Goal: Task Accomplishment & Management: Complete application form

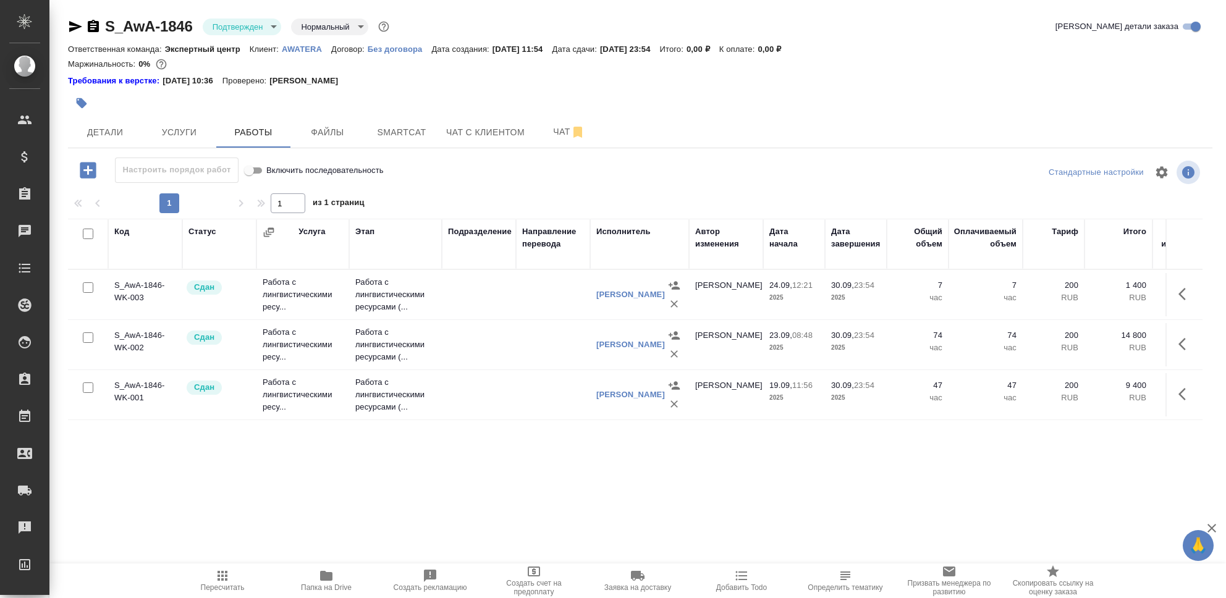
click at [87, 171] on icon "button" at bounding box center [88, 170] width 22 height 22
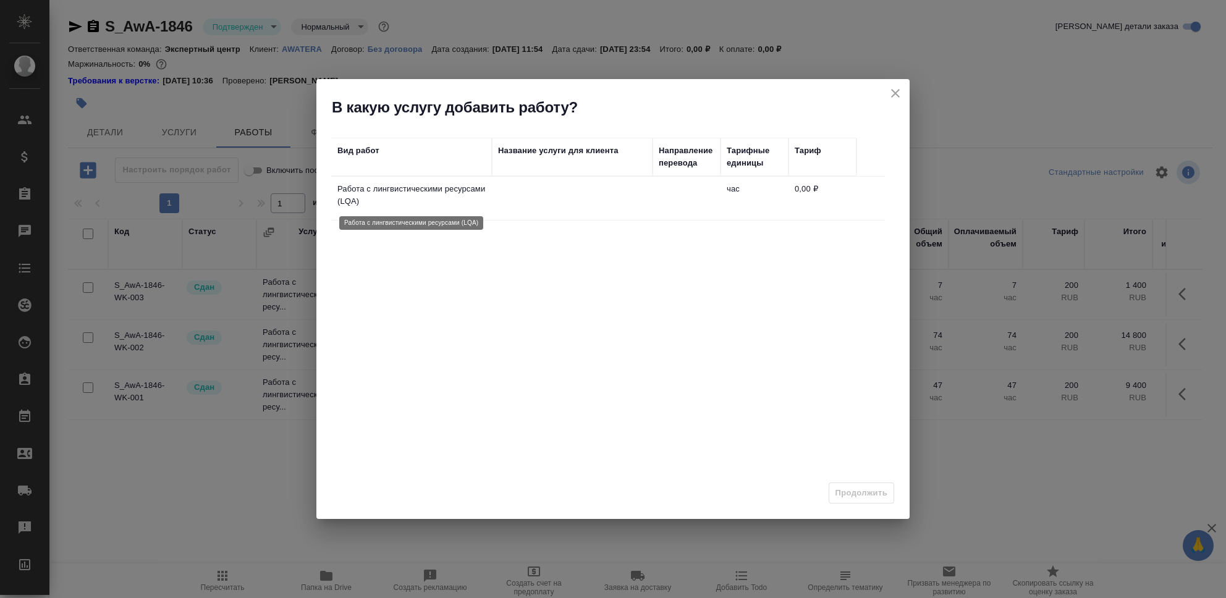
click at [411, 196] on p "Работа с лингвистическими ресурсами (LQA)" at bounding box center [412, 195] width 148 height 25
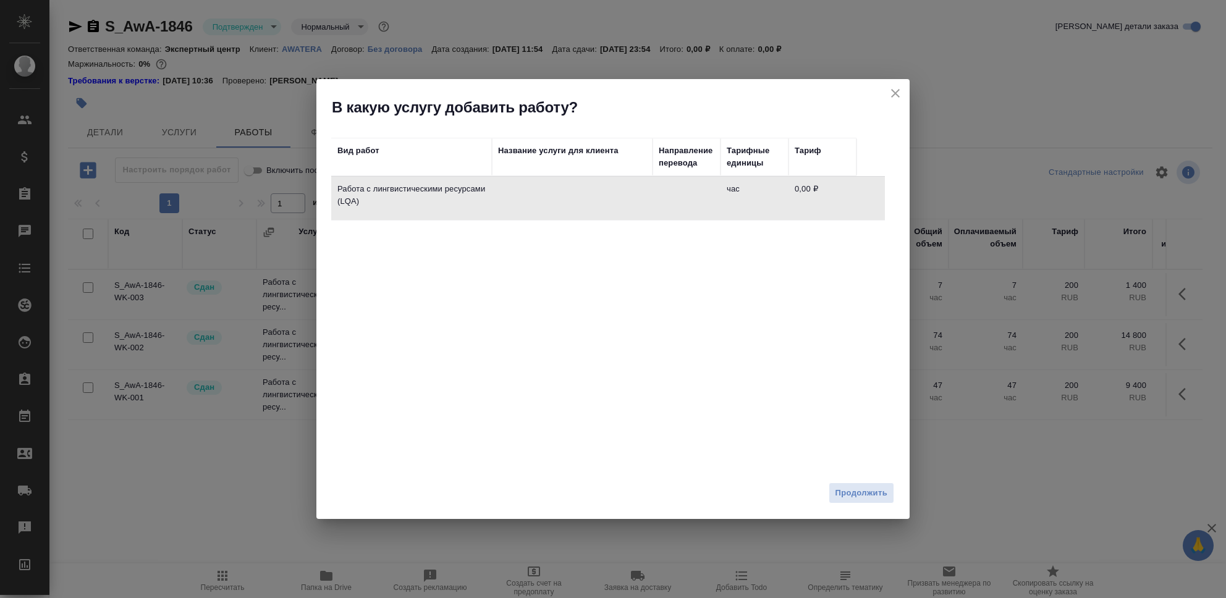
click at [880, 503] on button "Продолжить" at bounding box center [862, 494] width 66 height 22
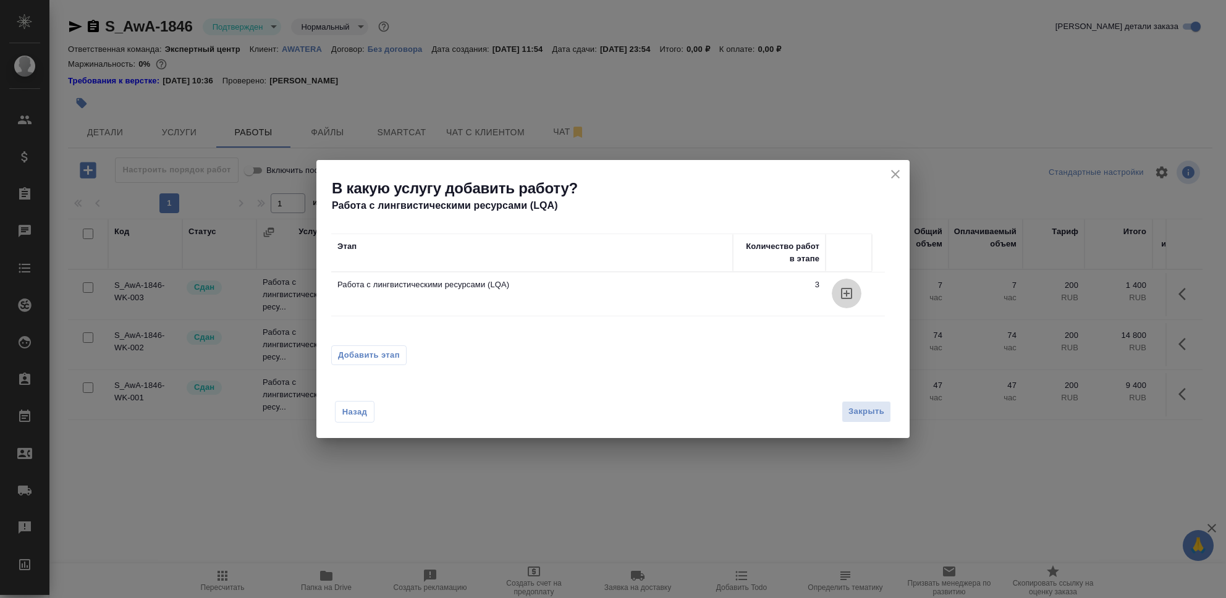
click at [846, 294] on icon "button" at bounding box center [846, 293] width 11 height 11
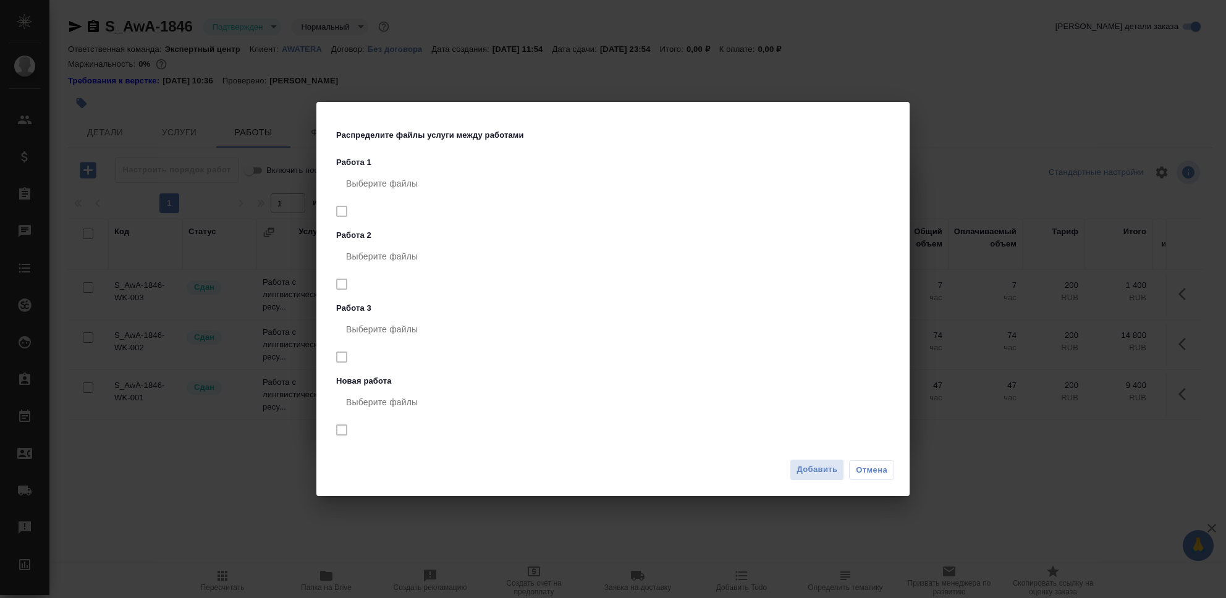
click at [806, 475] on span "Добавить" at bounding box center [817, 470] width 41 height 14
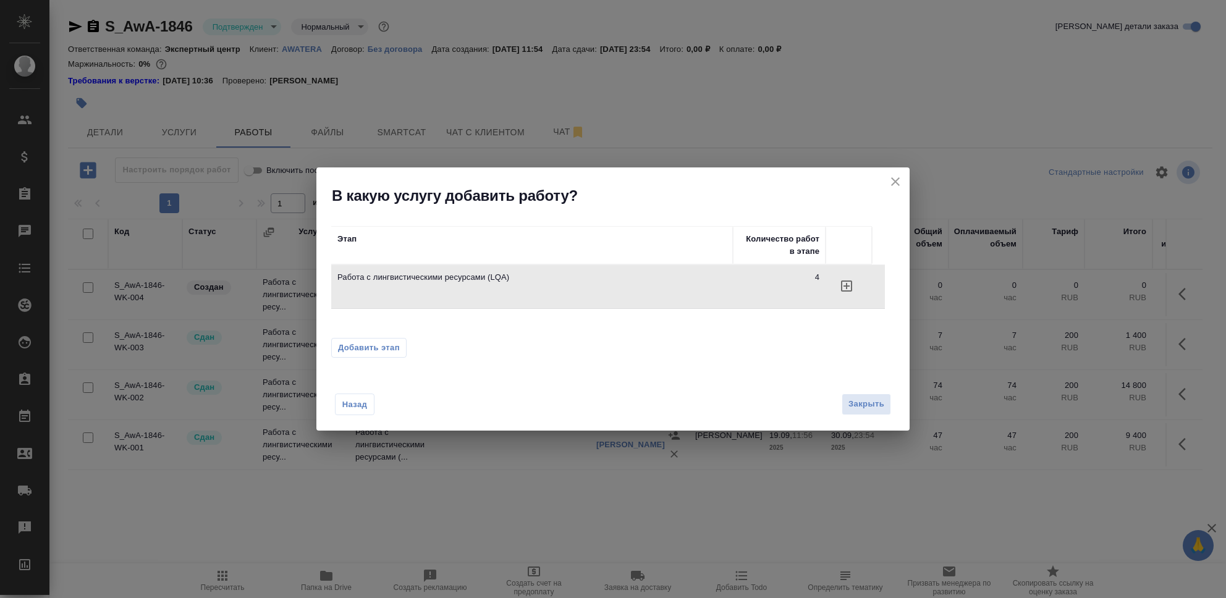
drag, startPoint x: 874, startPoint y: 407, endPoint x: 857, endPoint y: 391, distance: 22.3
click at [874, 407] on span "Закрыть" at bounding box center [867, 404] width 36 height 14
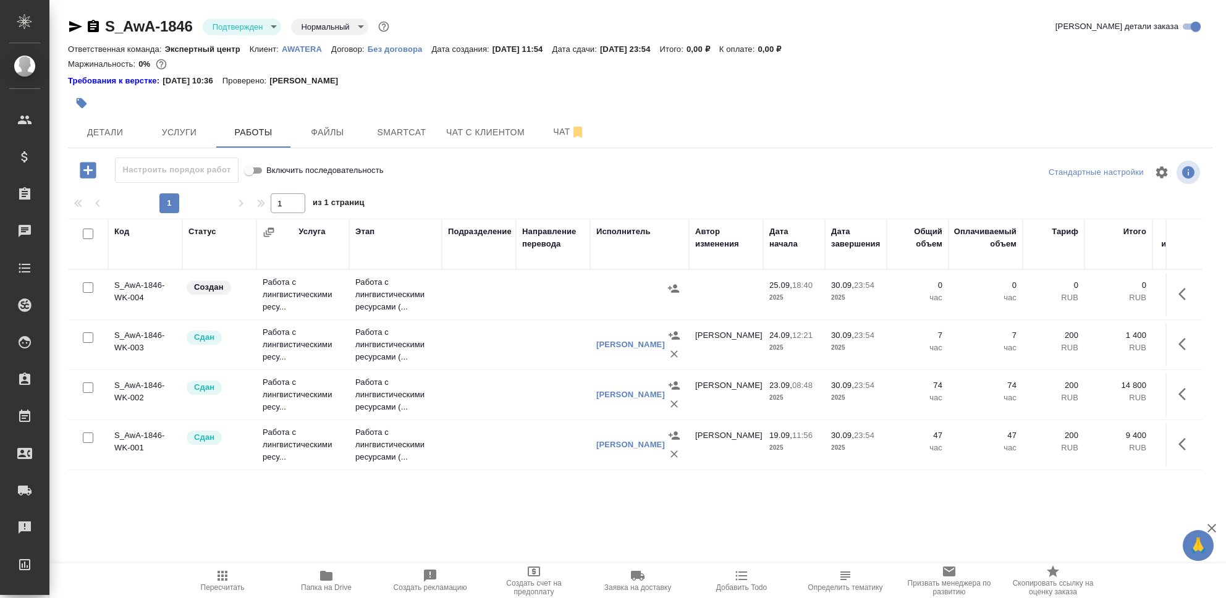
click at [284, 291] on td "Работа с лингвистическими ресу..." at bounding box center [303, 294] width 93 height 49
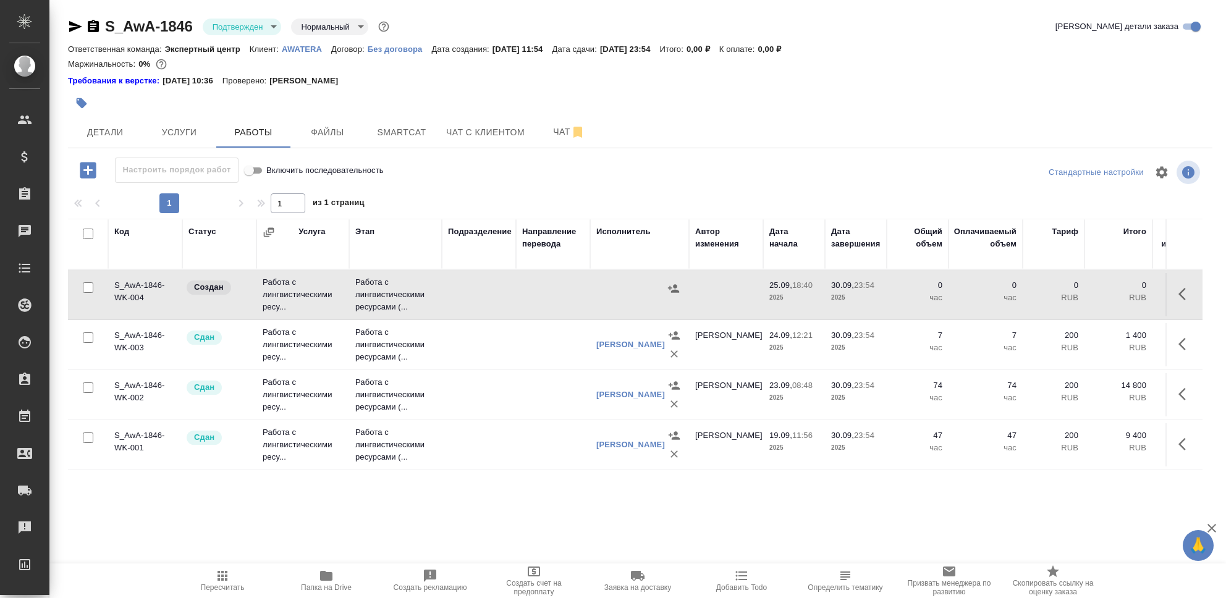
click at [284, 291] on td "Работа с лингвистическими ресу..." at bounding box center [303, 294] width 93 height 49
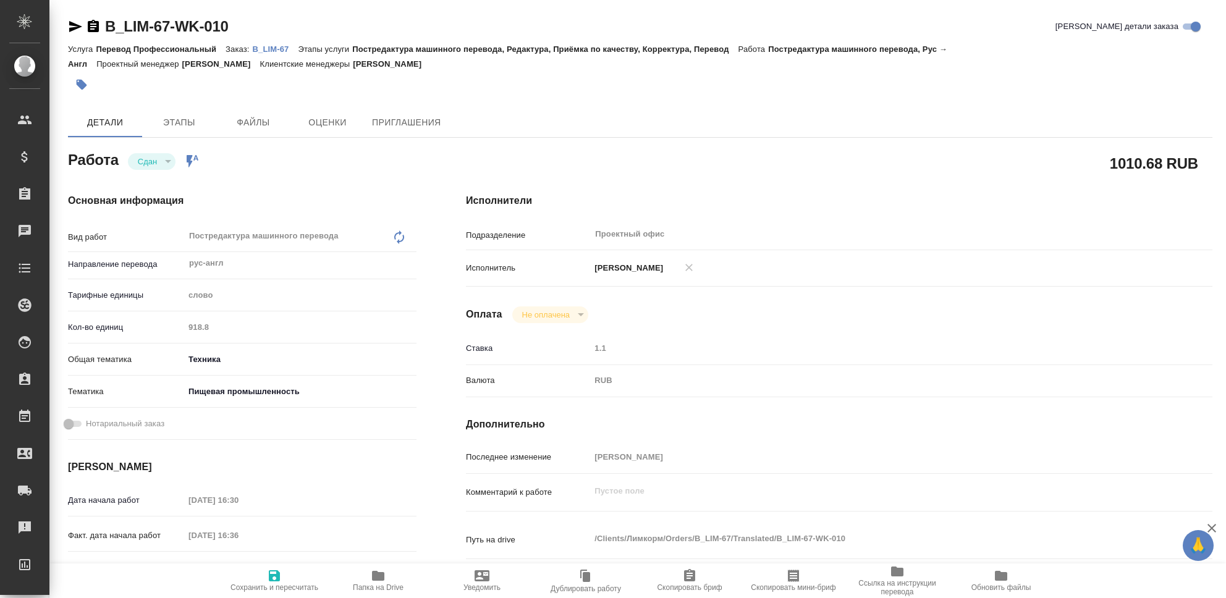
type textarea "x"
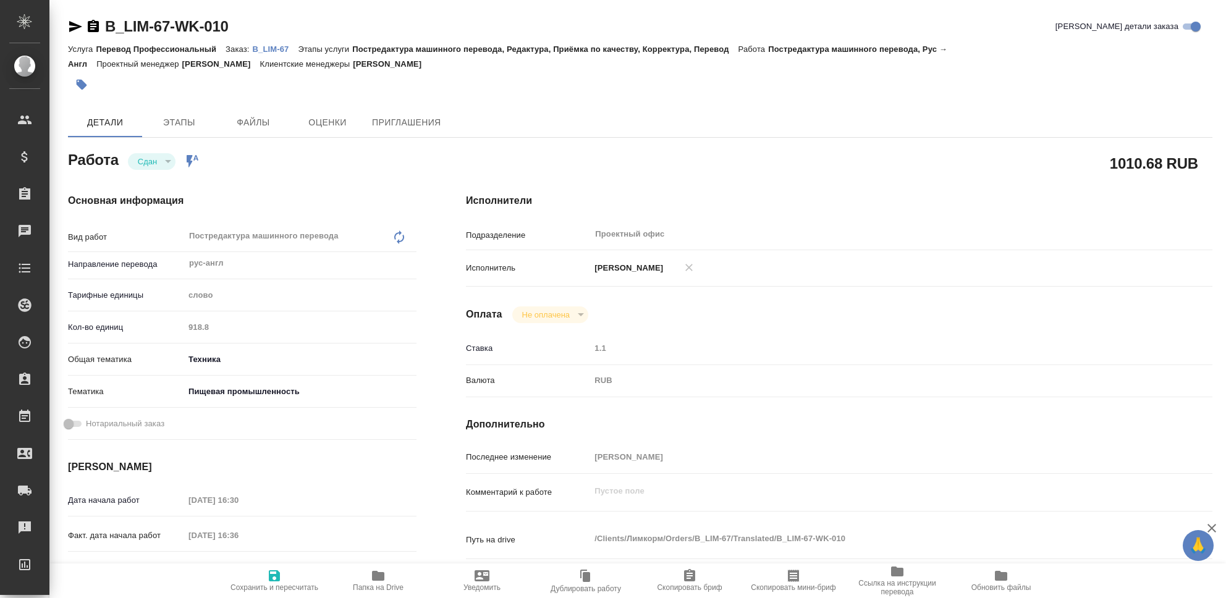
type textarea "x"
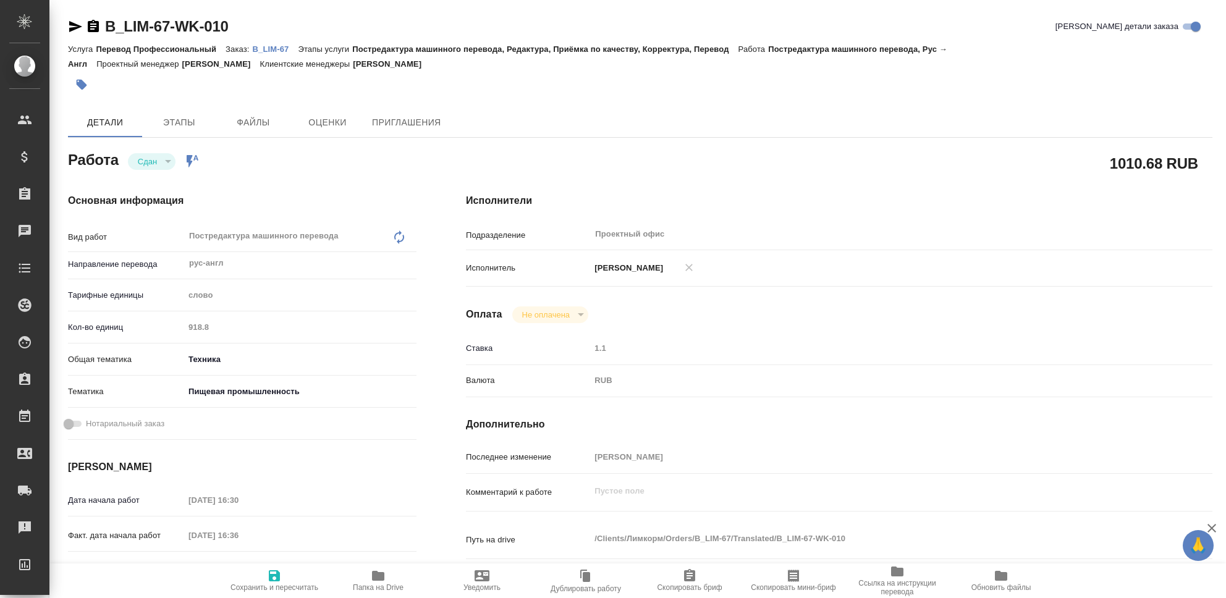
type textarea "x"
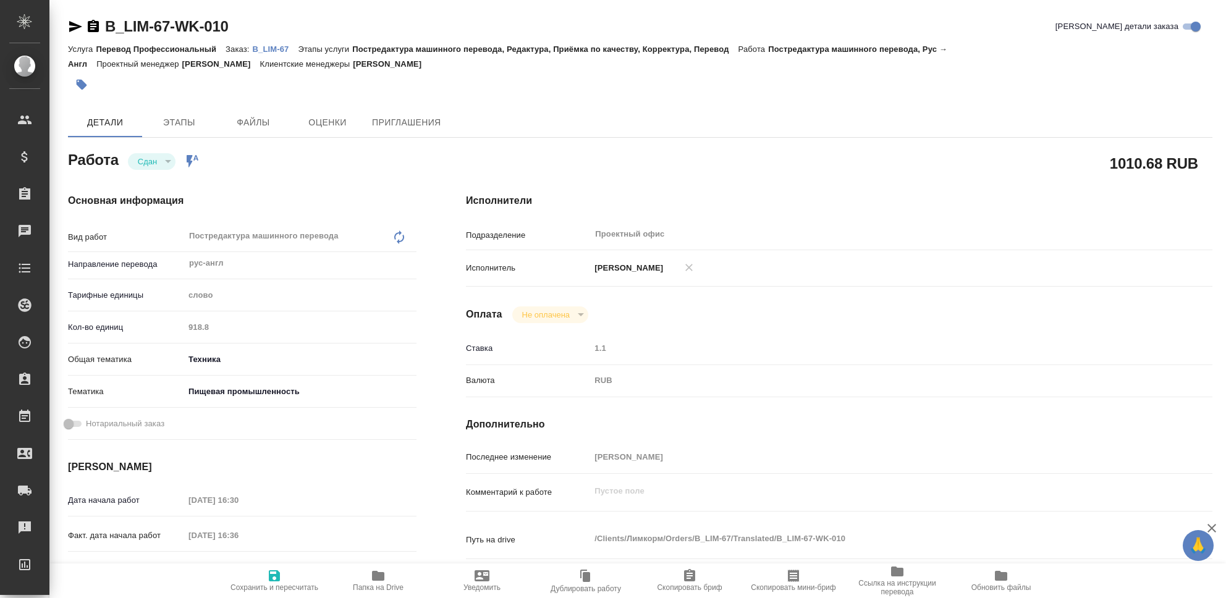
type textarea "x"
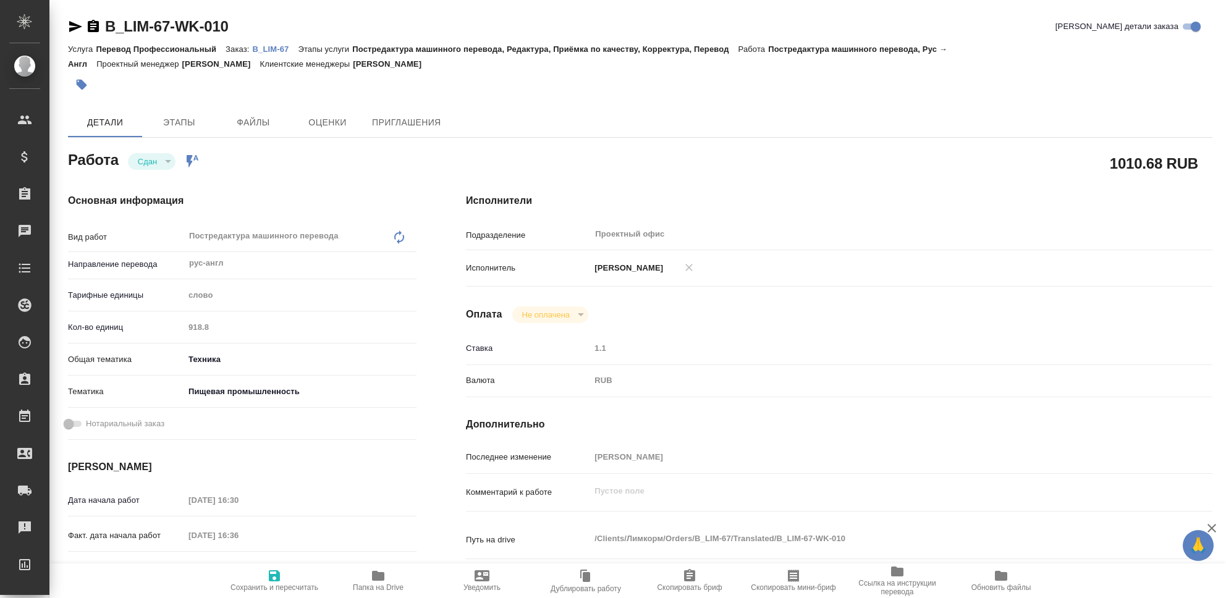
type textarea "x"
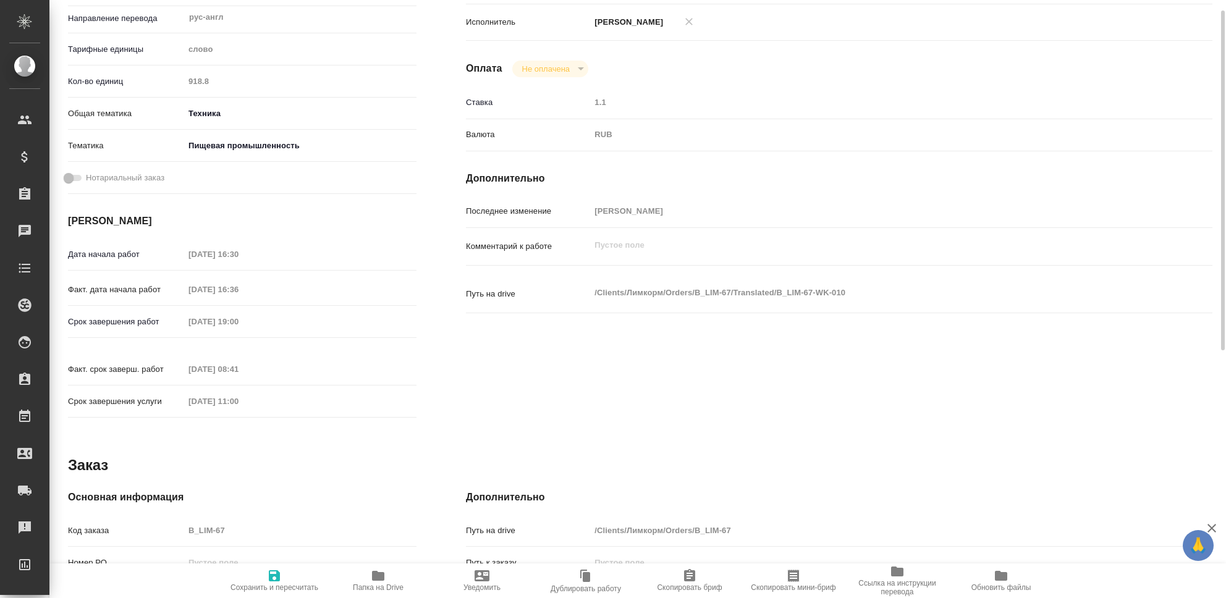
scroll to position [329, 0]
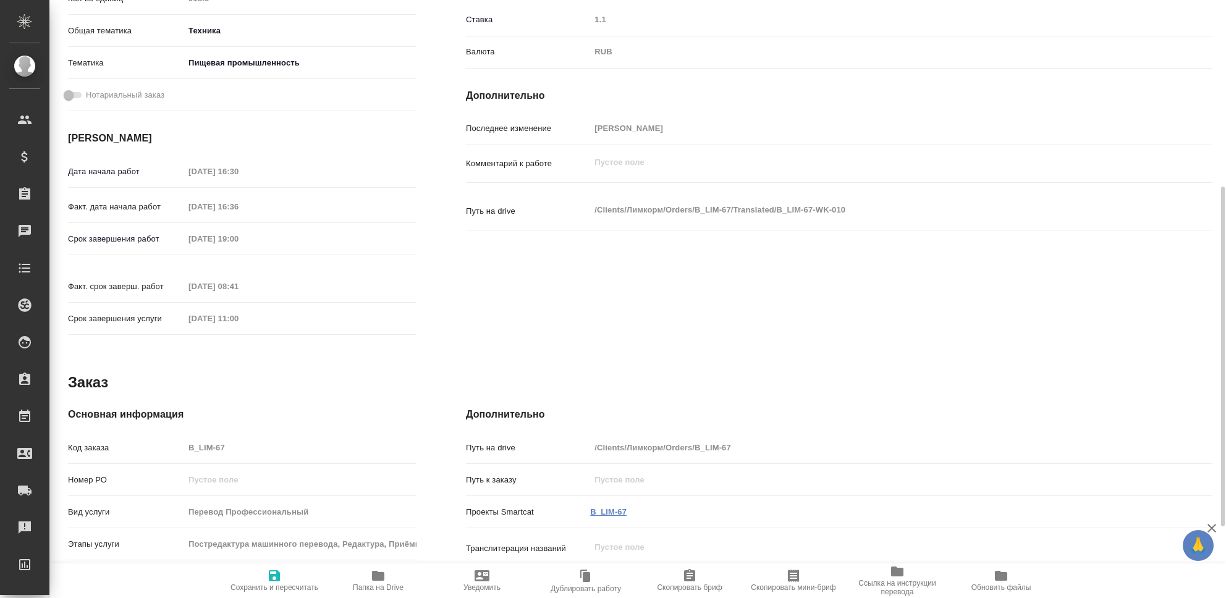
click at [617, 508] on link "B_LIM-67" at bounding box center [608, 512] width 36 height 9
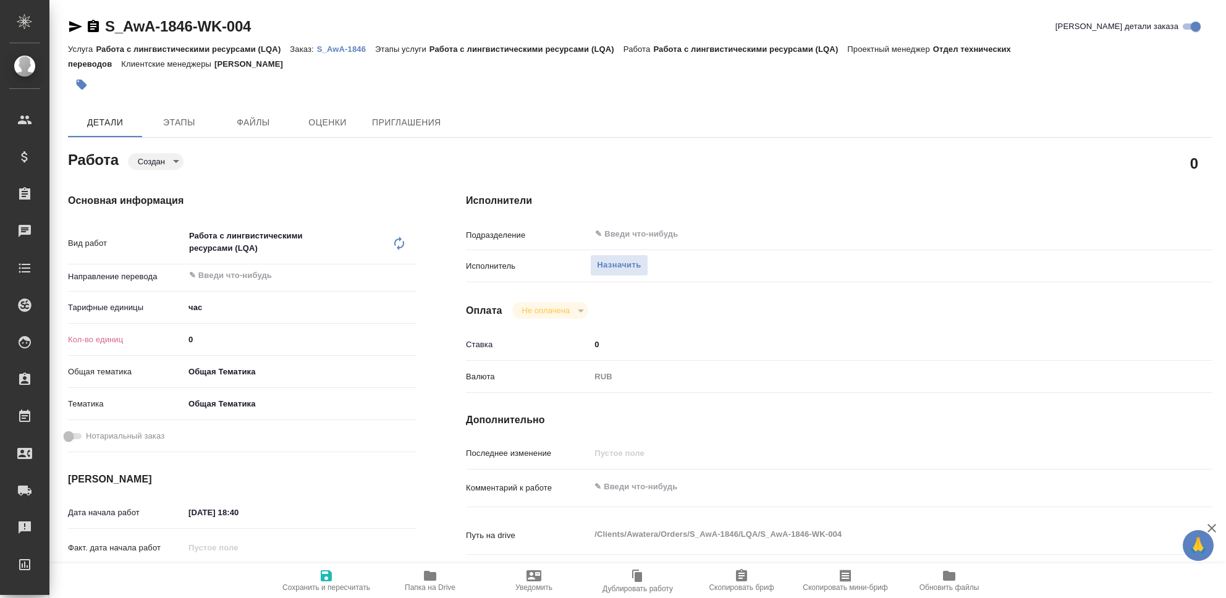
click at [208, 339] on input "0" at bounding box center [300, 340] width 232 height 18
type input "13"
click at [641, 488] on textarea at bounding box center [870, 487] width 560 height 21
type textarea "Чистка ТМ, Лимкорм, Трактат."
click at [326, 579] on icon "button" at bounding box center [326, 576] width 15 height 15
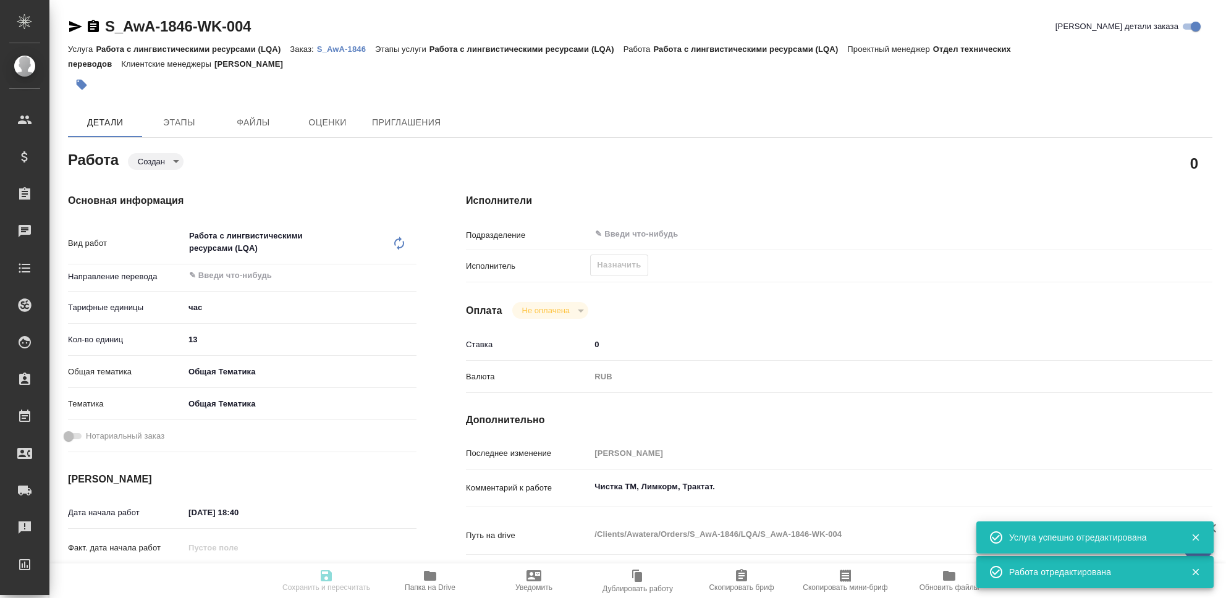
type input "created"
type input "5a8b1489cc6b4906c91bfd93"
type input "13"
type input "obtem"
type input "6012b1ca196b0e5c9229a120"
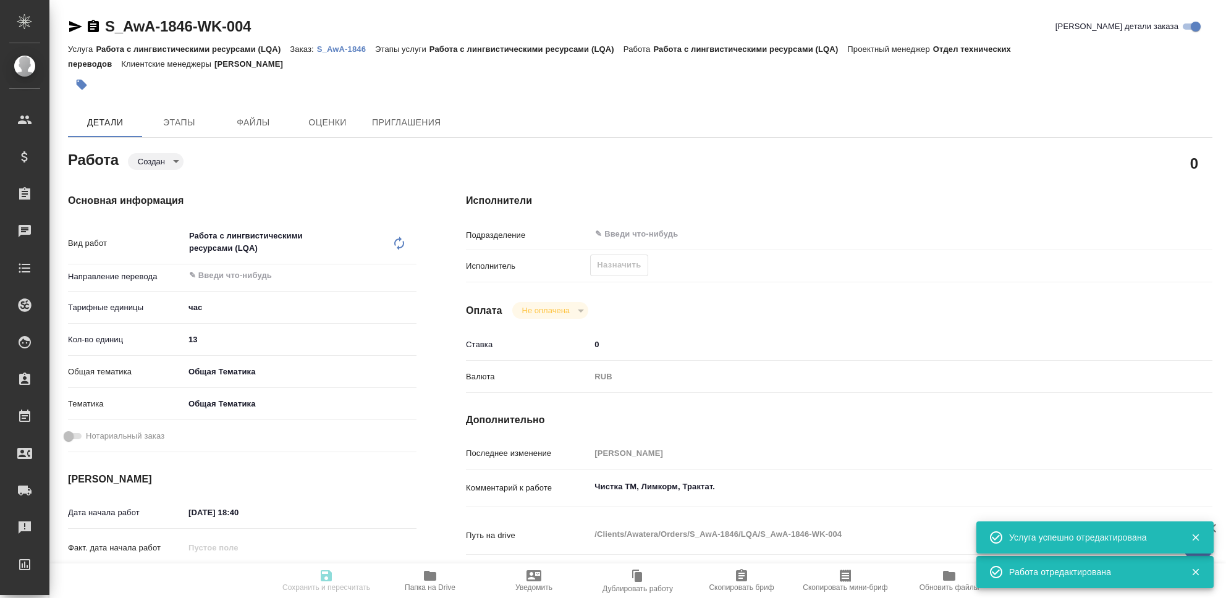
type input "25.09.2025 18:40"
type input "30.09.2025 23:54"
type input "notPayed"
type input "0"
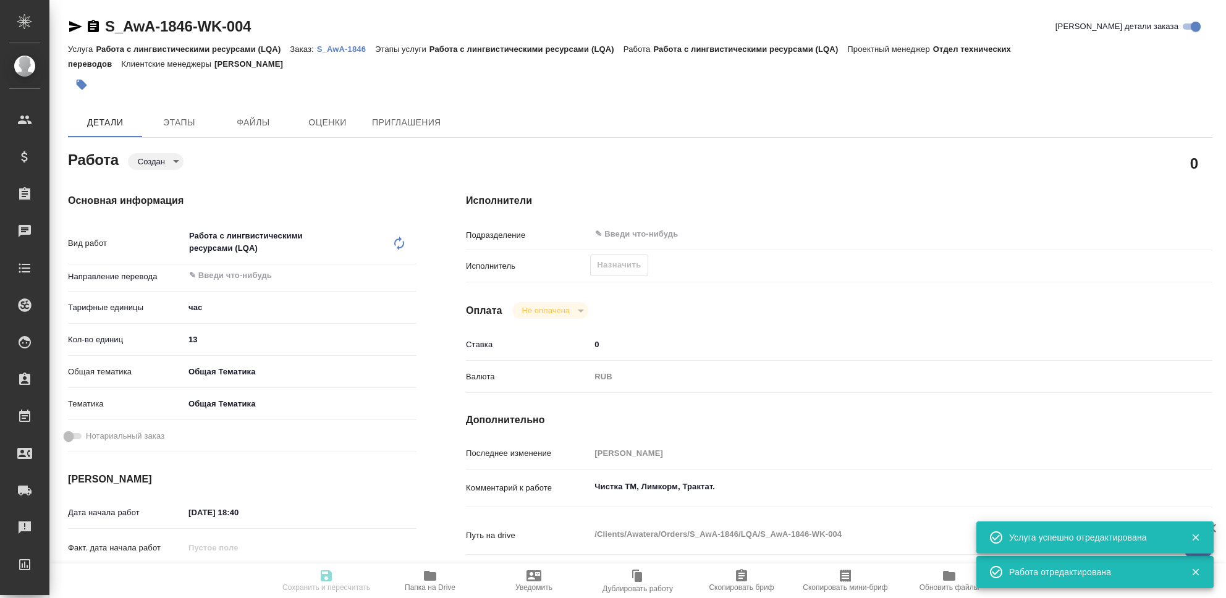
type input "RUB"
type input "[PERSON_NAME]"
type input "S_AwA-1846"
type input "Работа с лингвистическими ресурсами (LQA)"
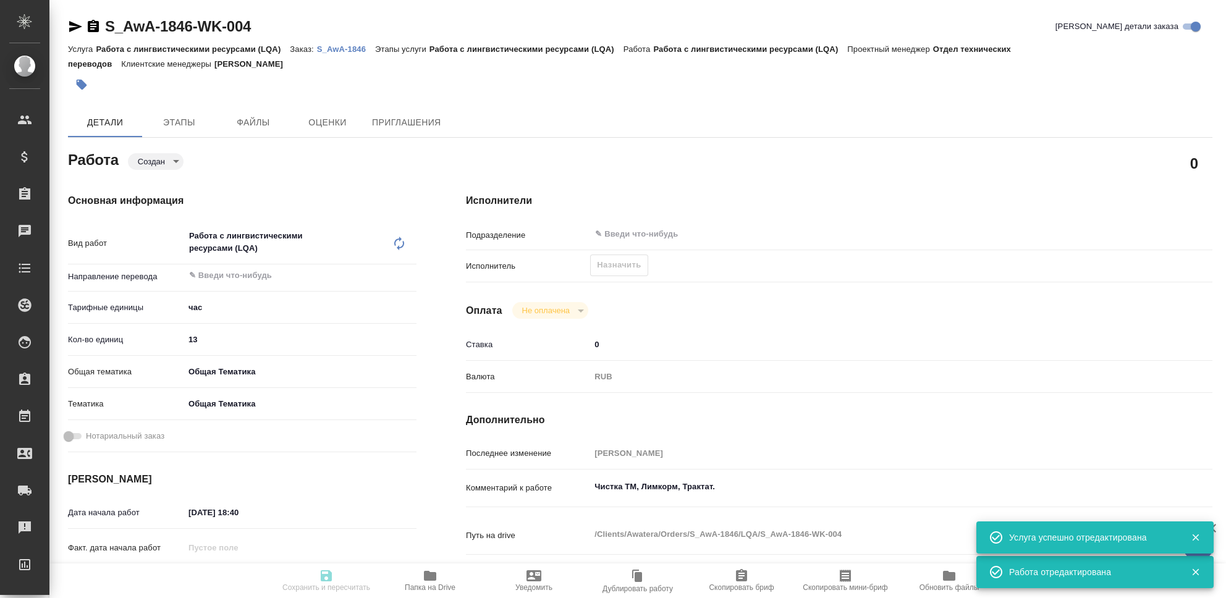
type input "[PERSON_NAME]"
type input "/Clients/Awatera/Orders/S_AwA-1846"
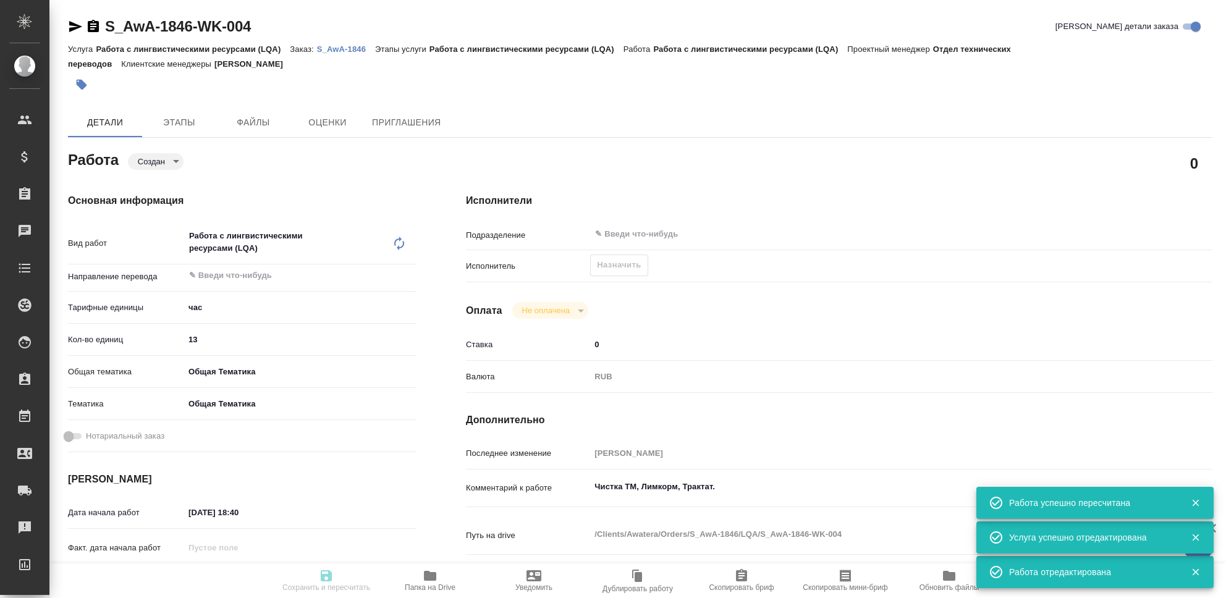
type input "created"
type input "5a8b1489cc6b4906c91bfd93"
type input "13"
type input "obtem"
type input "6012b1ca196b0e5c9229a120"
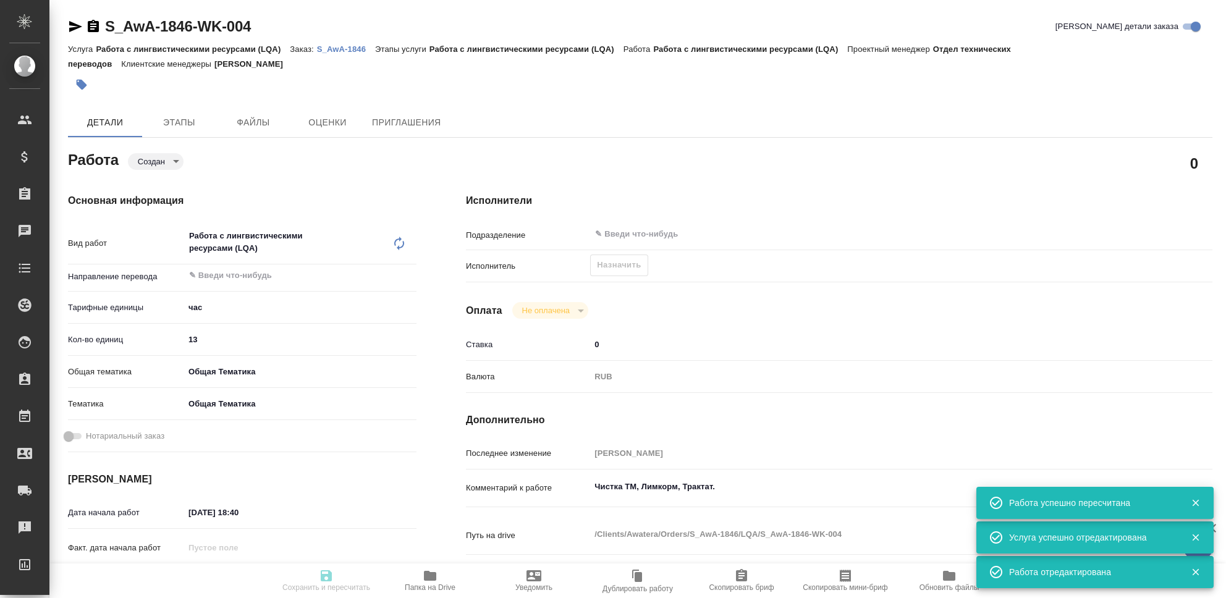
type input "25.09.2025 18:40"
type input "30.09.2025 23:54"
type input "notPayed"
type input "0"
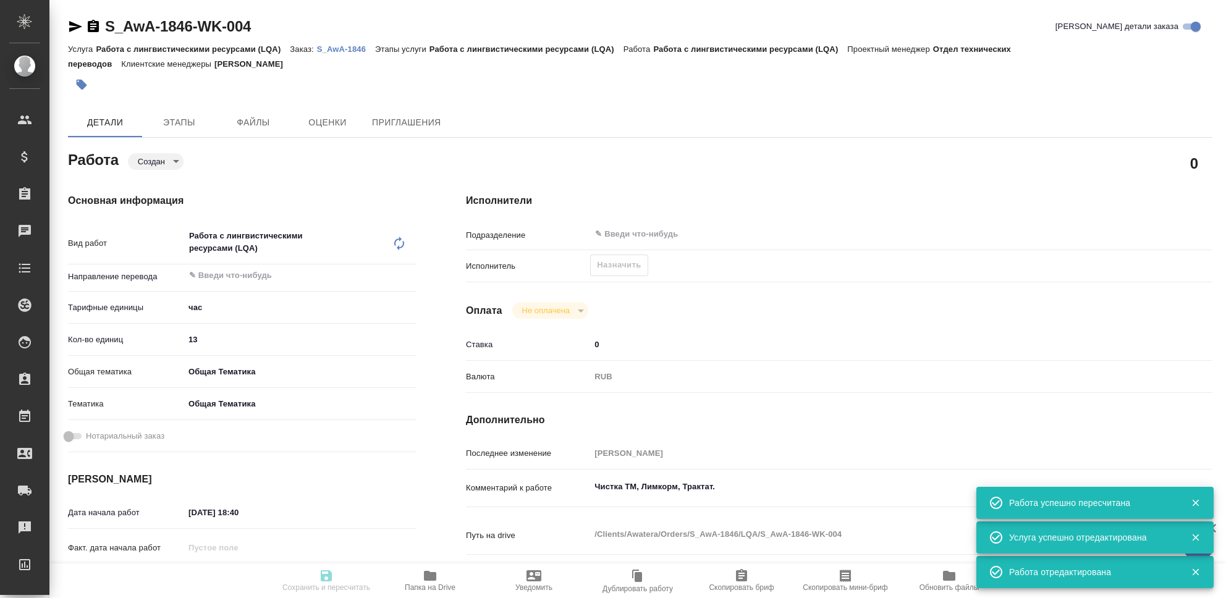
type input "RUB"
type input "[PERSON_NAME]"
type input "S_AwA-1846"
type input "Работа с лингвистическими ресурсами (LQA)"
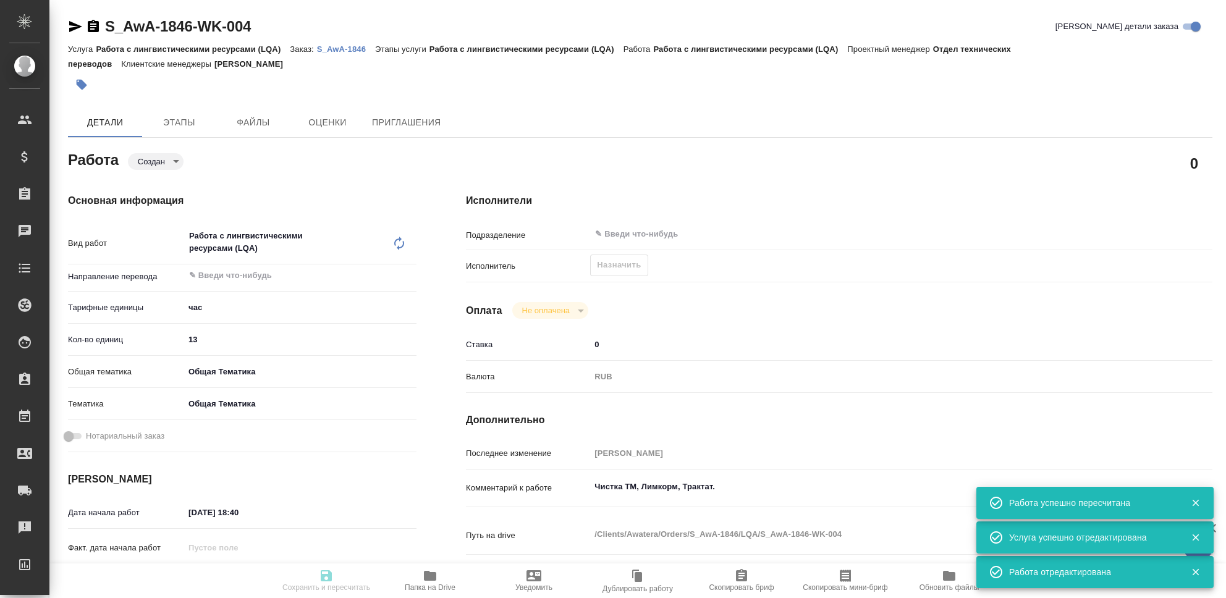
type input "[PERSON_NAME]"
type input "/Clients/Awatera/Orders/S_AwA-1846"
click at [634, 268] on span "Назначить" at bounding box center [619, 265] width 44 height 14
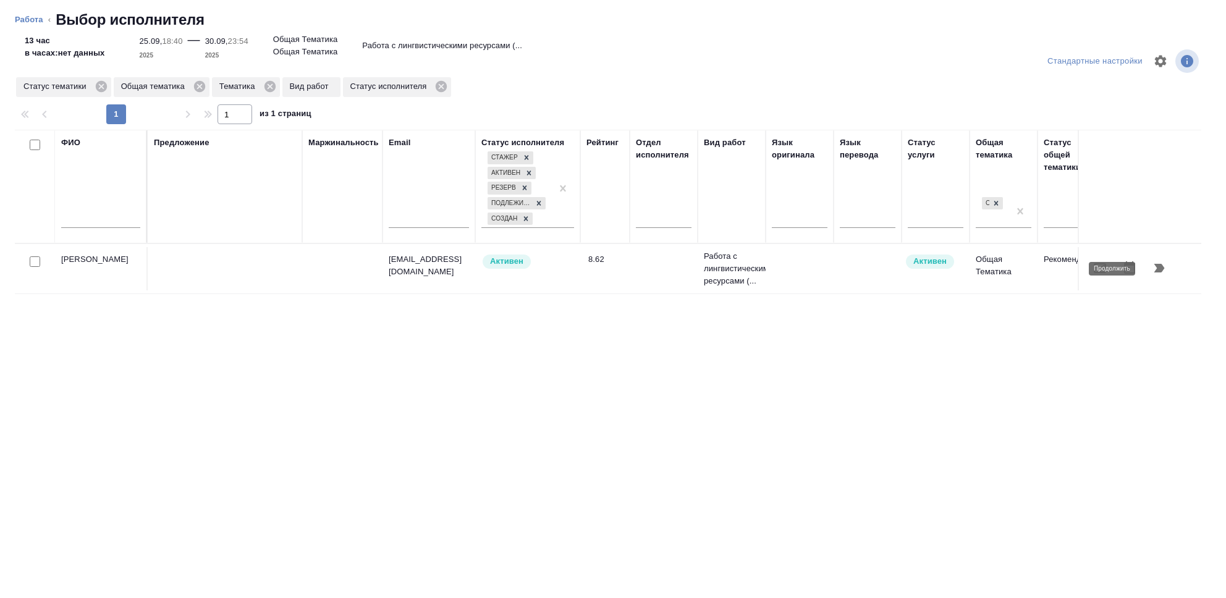
click at [1168, 268] on button "button" at bounding box center [1160, 268] width 30 height 30
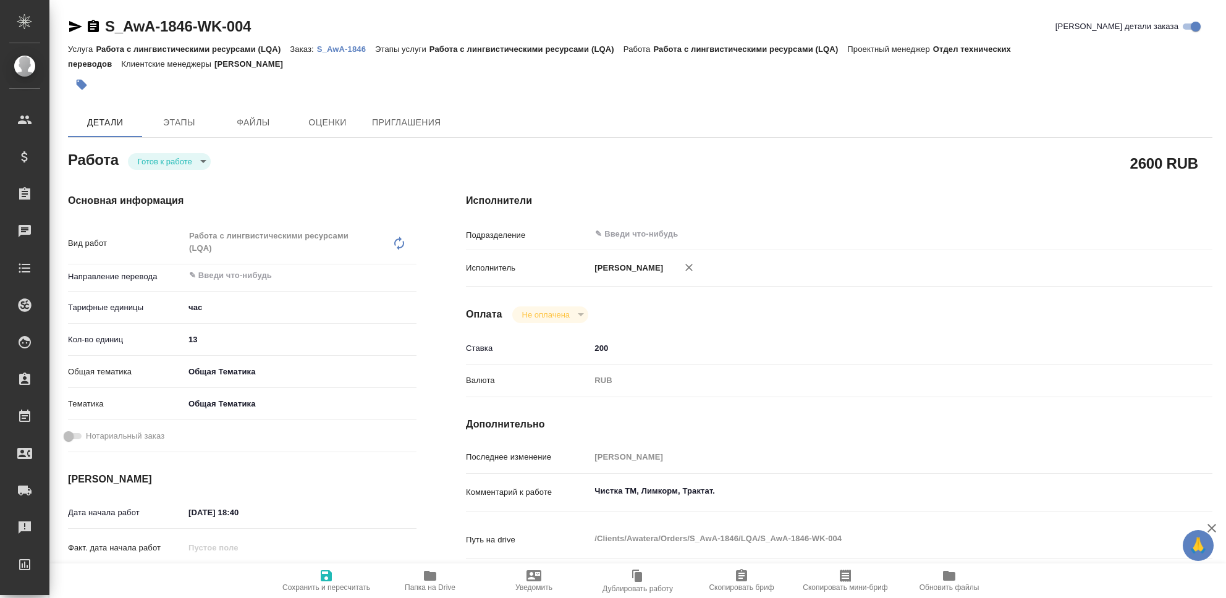
type textarea "x"
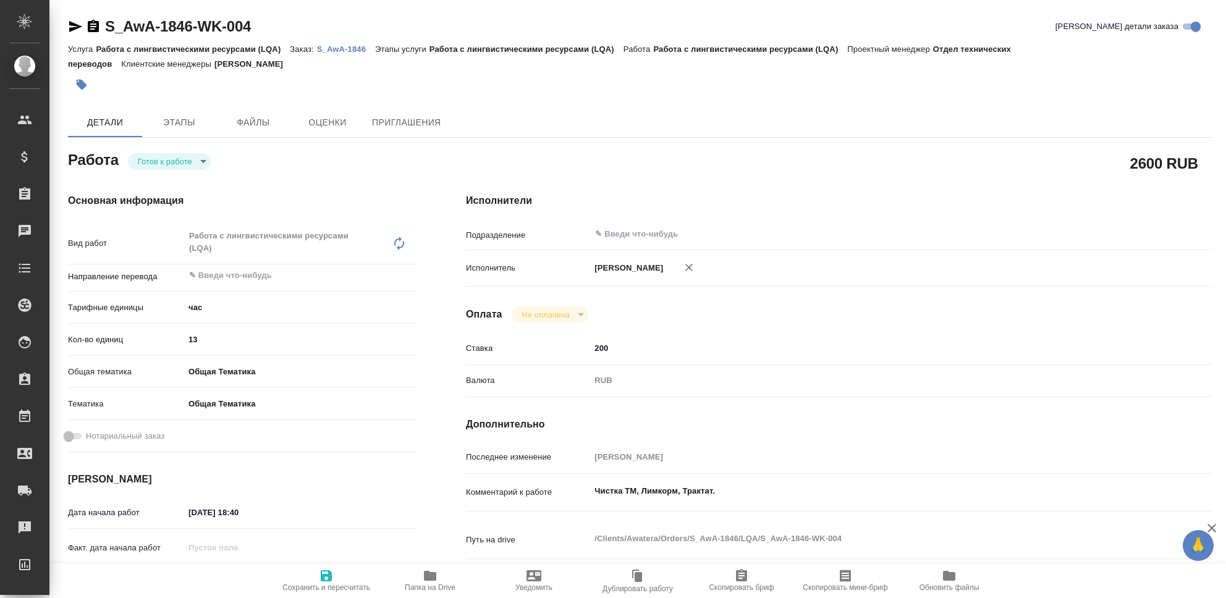
type textarea "x"
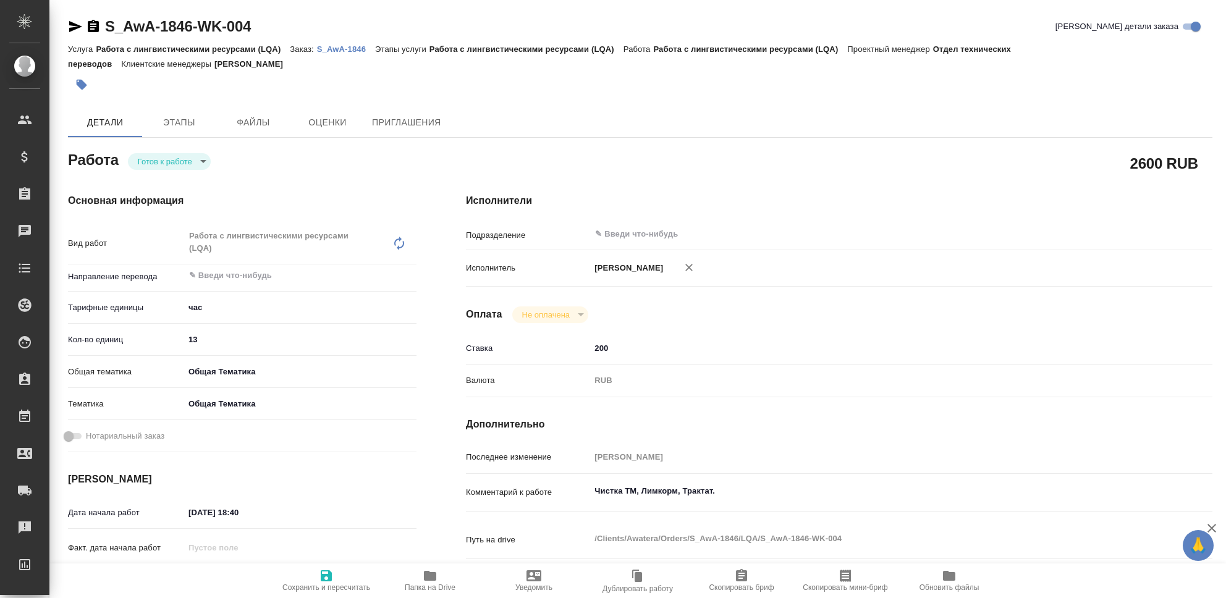
type textarea "x"
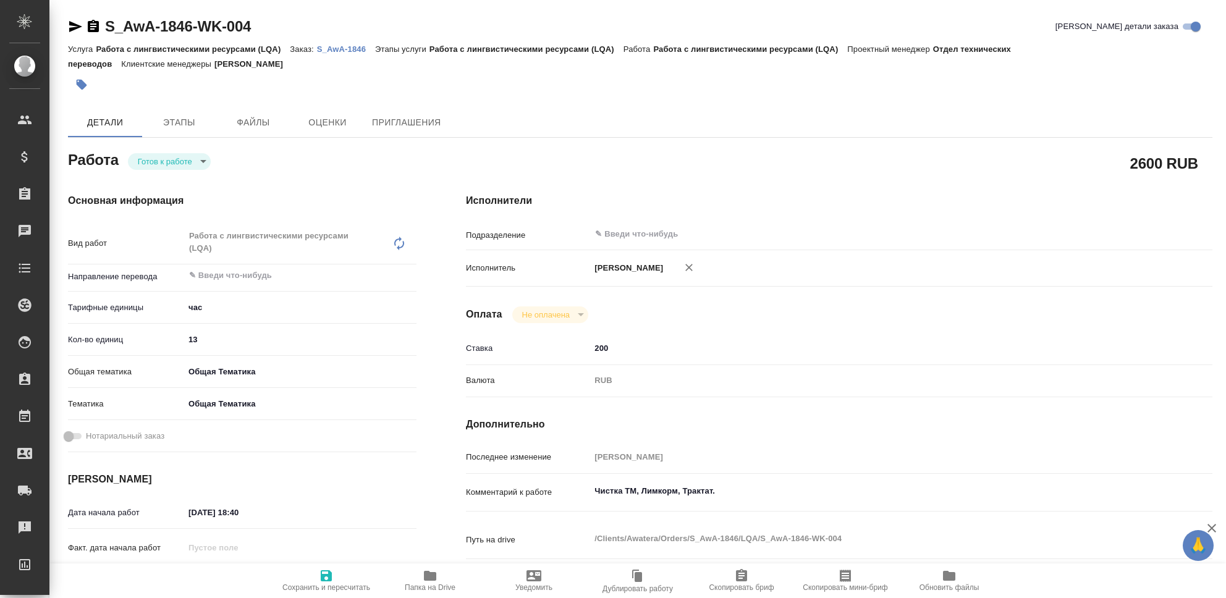
type textarea "x"
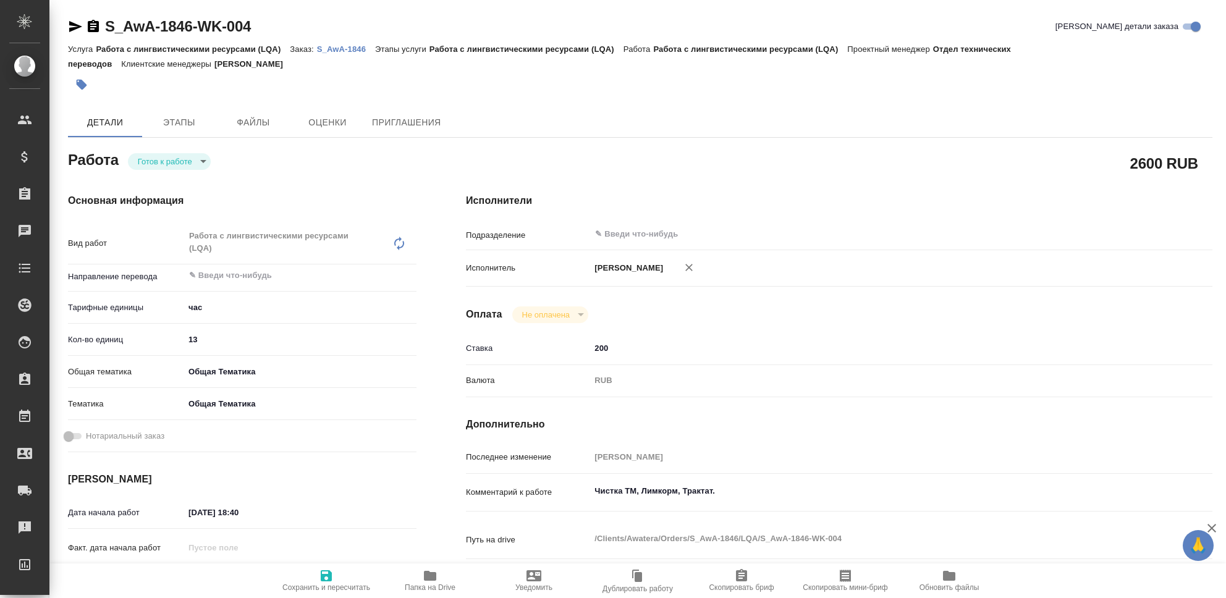
type textarea "x"
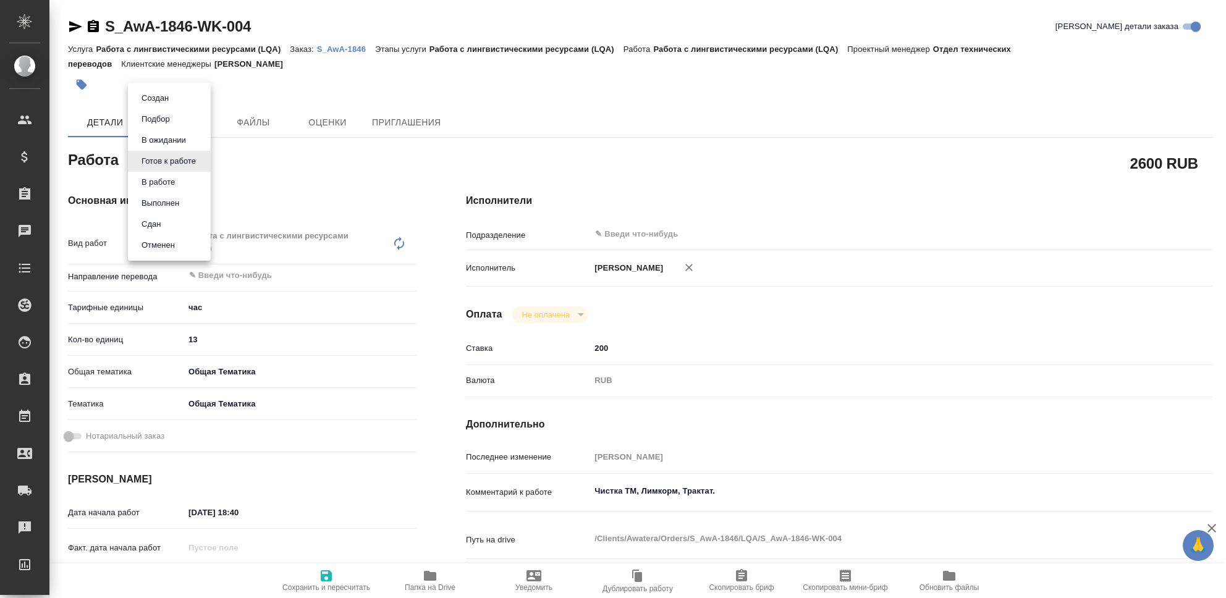
click at [196, 156] on body "🙏 .cls-1 fill:#fff; AWATERA Seleznev Maksim Клиенты Спецификации Заказы 0 Чаты …" at bounding box center [613, 299] width 1226 height 598
click at [174, 219] on li "Сдан" at bounding box center [169, 224] width 83 height 21
type textarea "x"
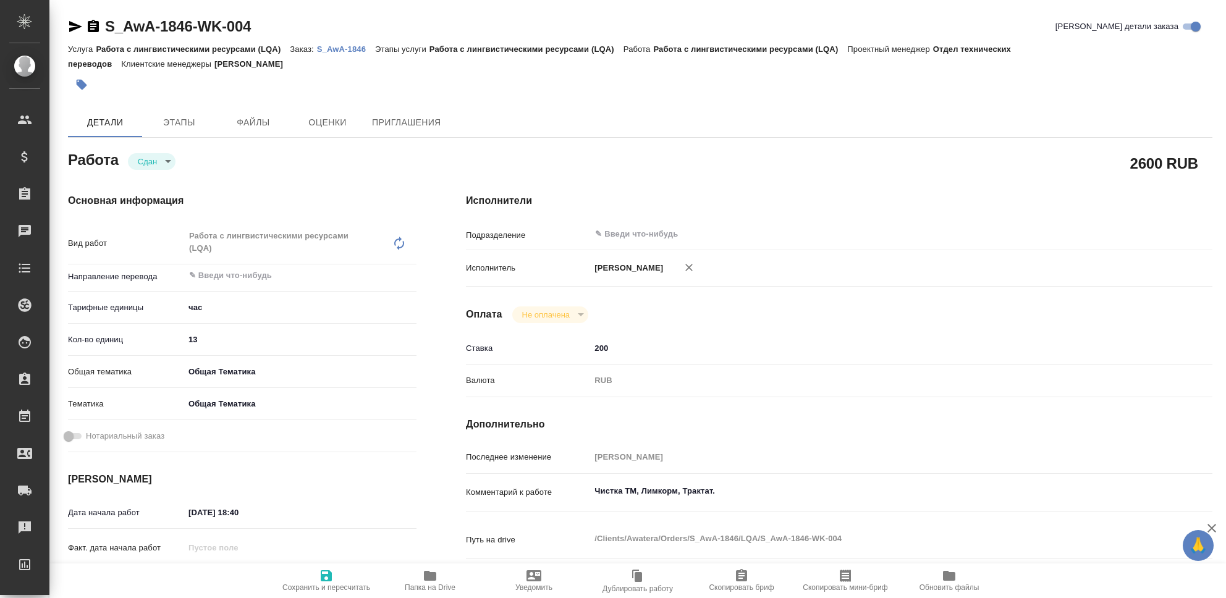
type textarea "x"
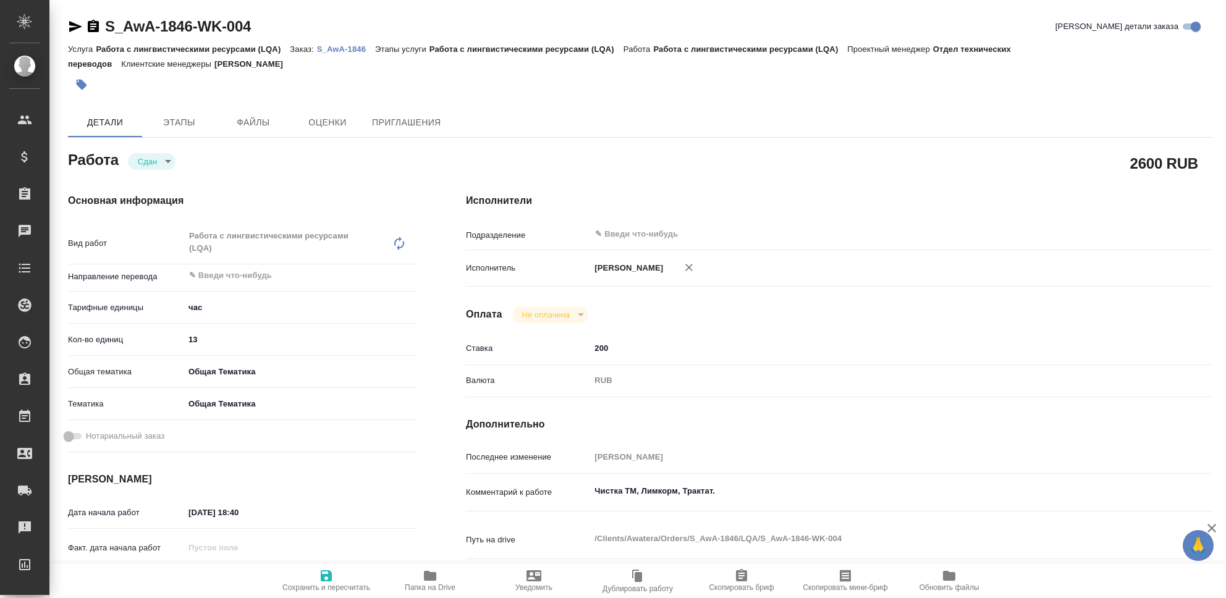
type textarea "x"
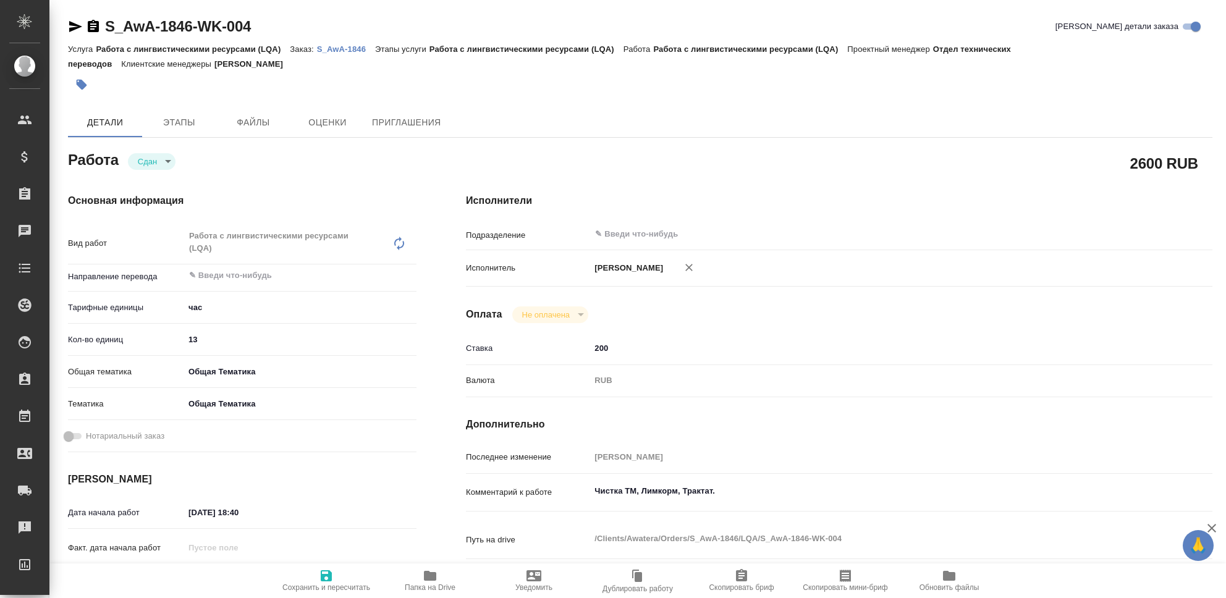
type textarea "x"
click at [322, 580] on icon "button" at bounding box center [326, 576] width 11 height 11
type textarea "x"
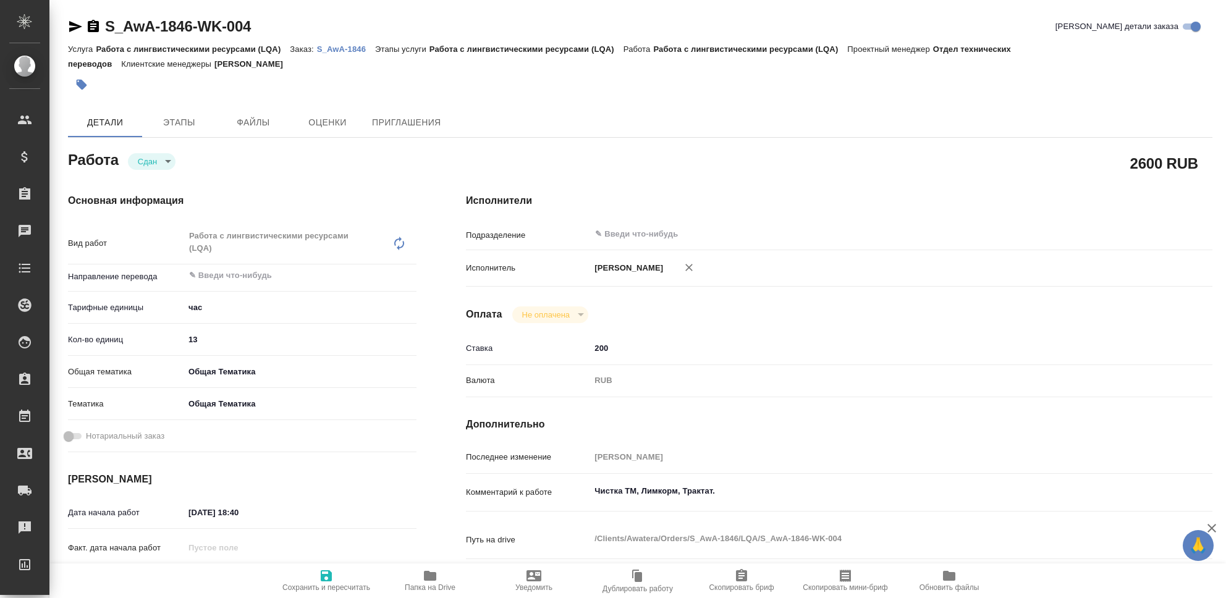
type textarea "x"
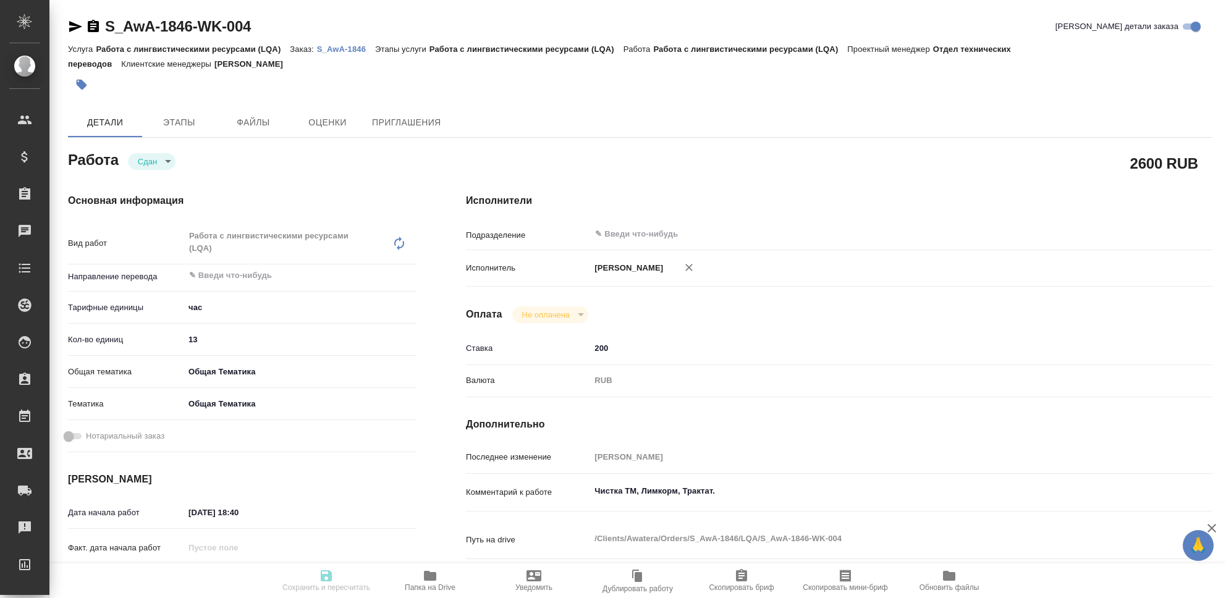
type textarea "x"
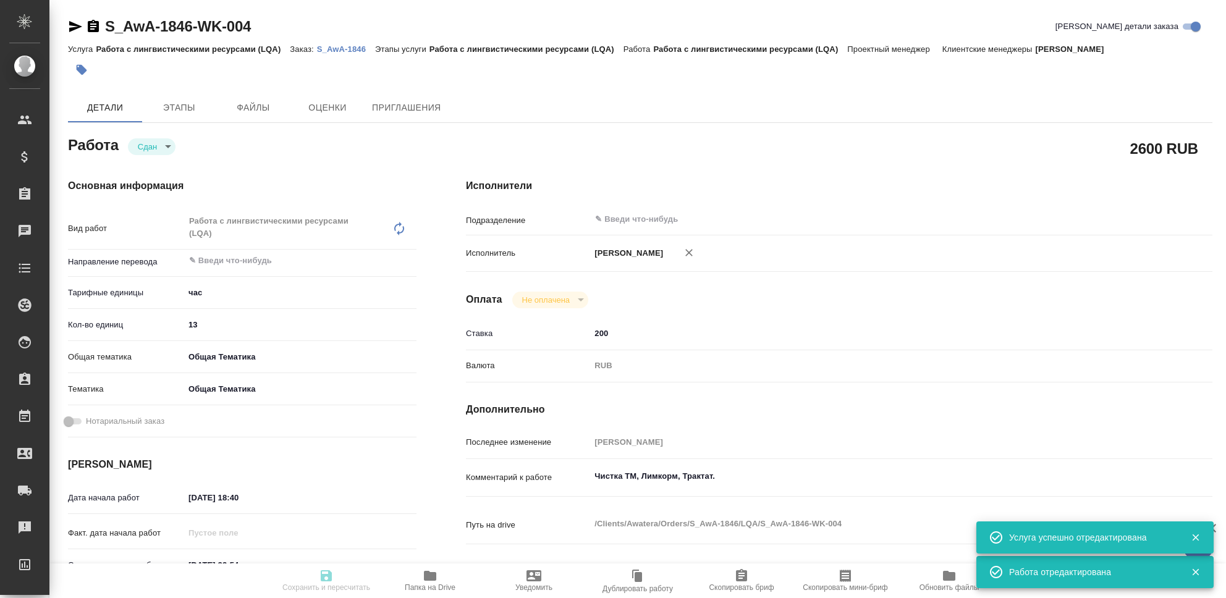
type textarea "x"
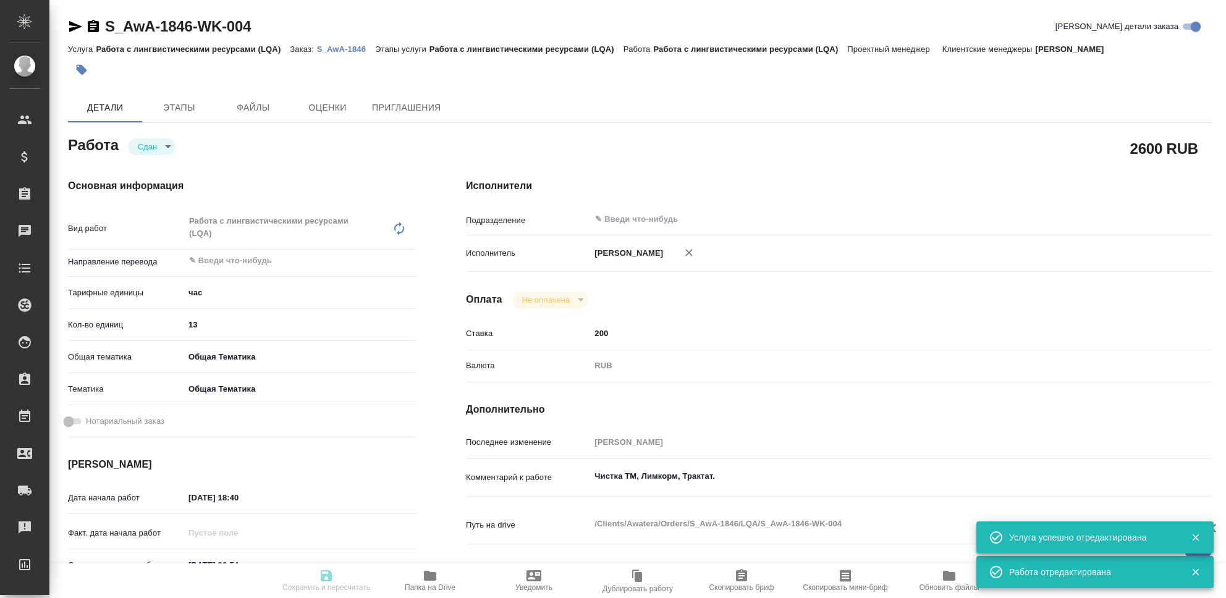
type input "closed"
type textarea "Работа с лингвистическими ресурсами (LQA)"
type textarea "x"
type input "5a8b1489cc6b4906c91bfd93"
type input "13"
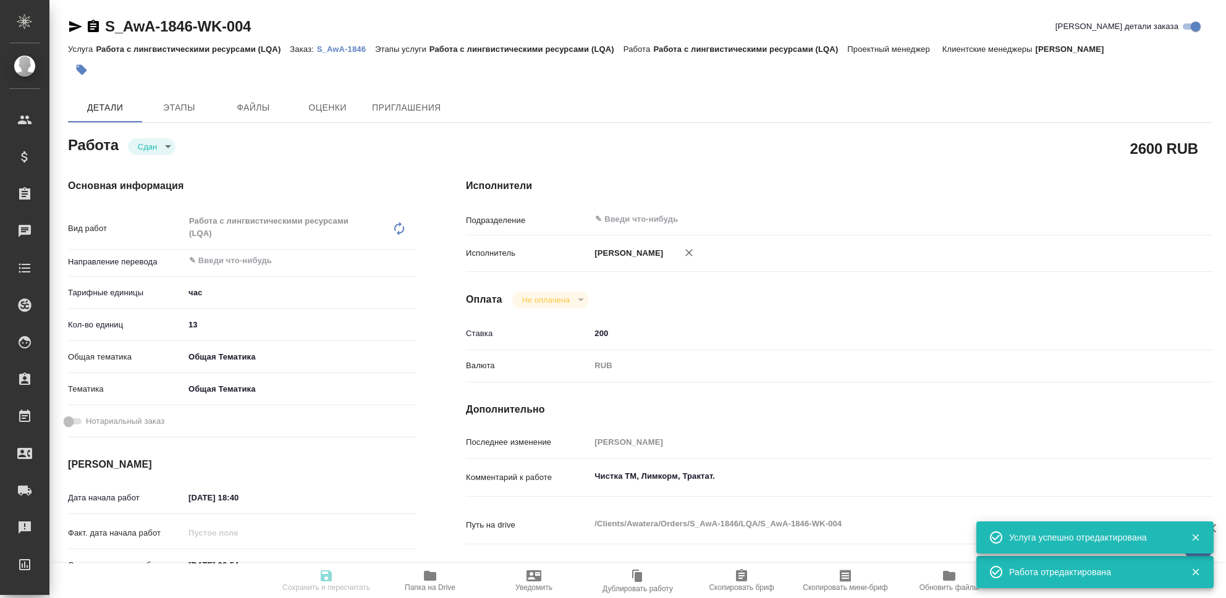
type input "obtem"
type input "6012b1ca196b0e5c9229a120"
type input "[DATE] 18:40"
type input "[DATE] 23:54"
type input "25.09.2025 18:41"
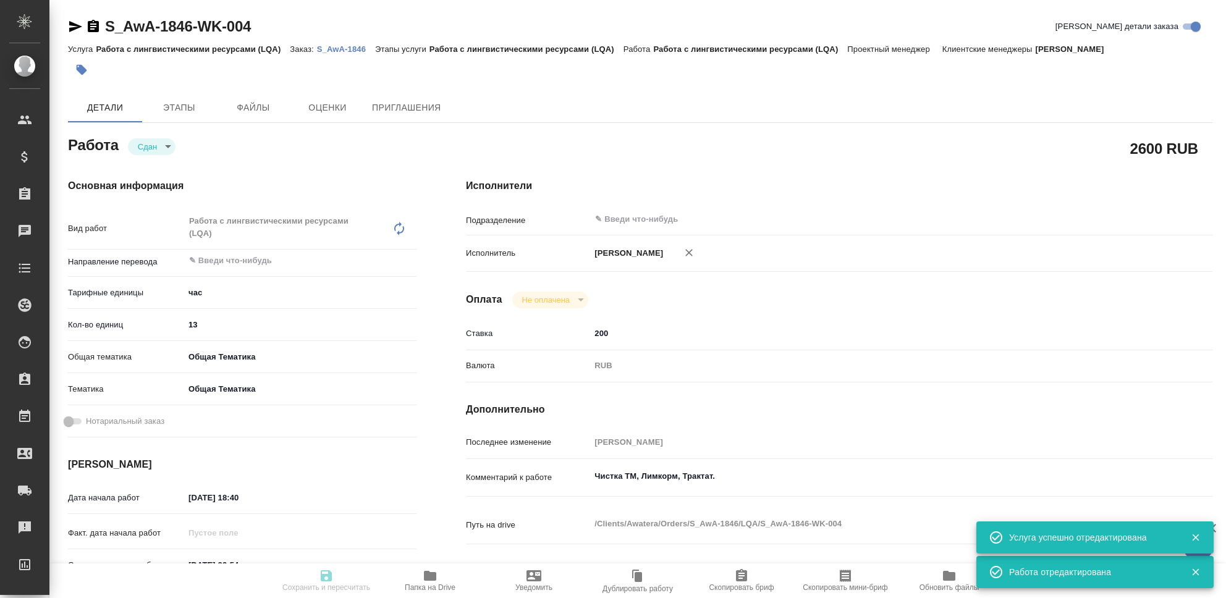
type input "[DATE] 23:54"
type input "notPayed"
type input "200"
type input "RUB"
type input "[PERSON_NAME]"
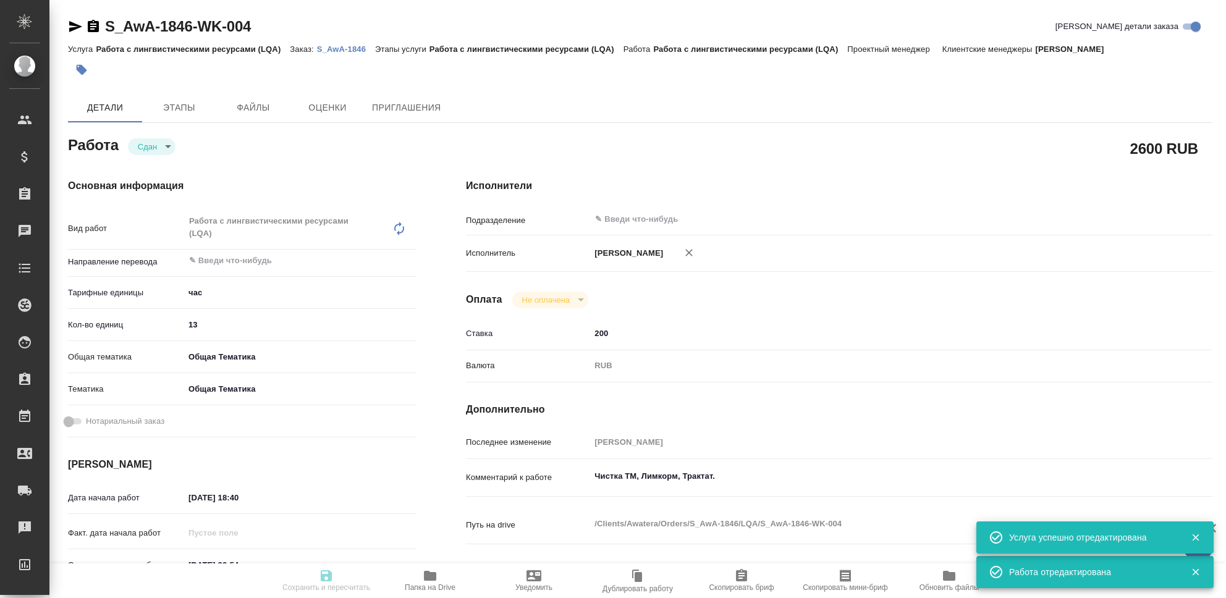
type textarea "Чистка ТМ, Лимкорм, Трактат."
type textarea "x"
type textarea "/Clients/Awatera/Orders/S_AwA-1846/LQA/S_AwA-1846-WK-004"
type textarea "x"
type input "S_AwA-1846"
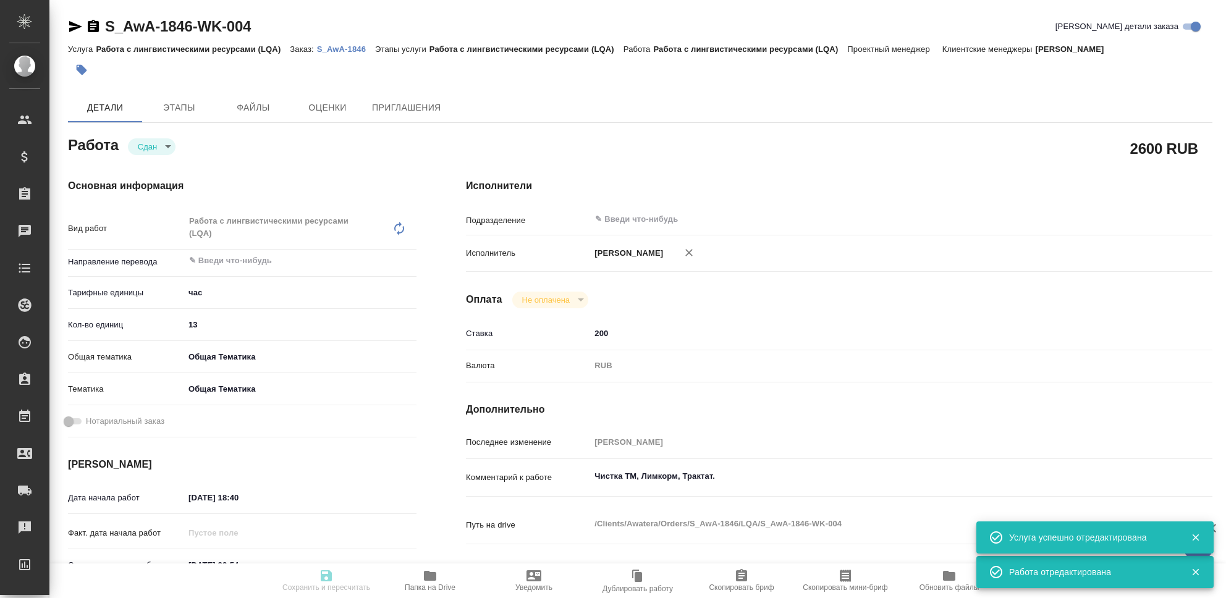
type input "Работа с лингвистическими ресурсами (LQA)"
type input "[PERSON_NAME]"
type input "/Clients/Awatera/Orders/S_AwA-1846"
type textarea "x"
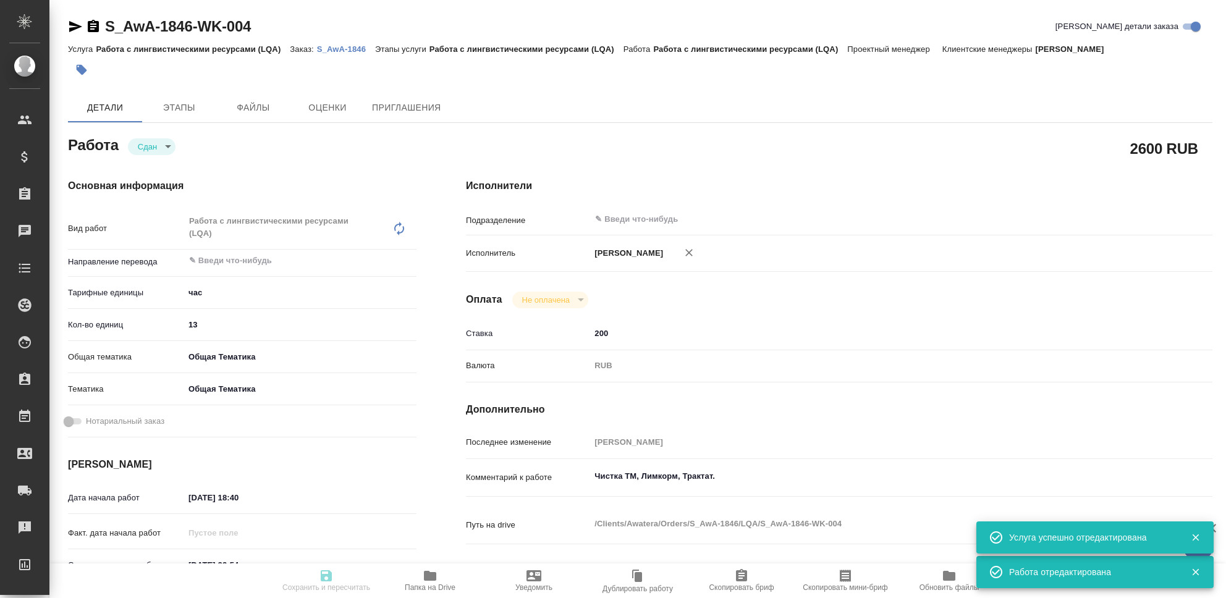
type textarea "x"
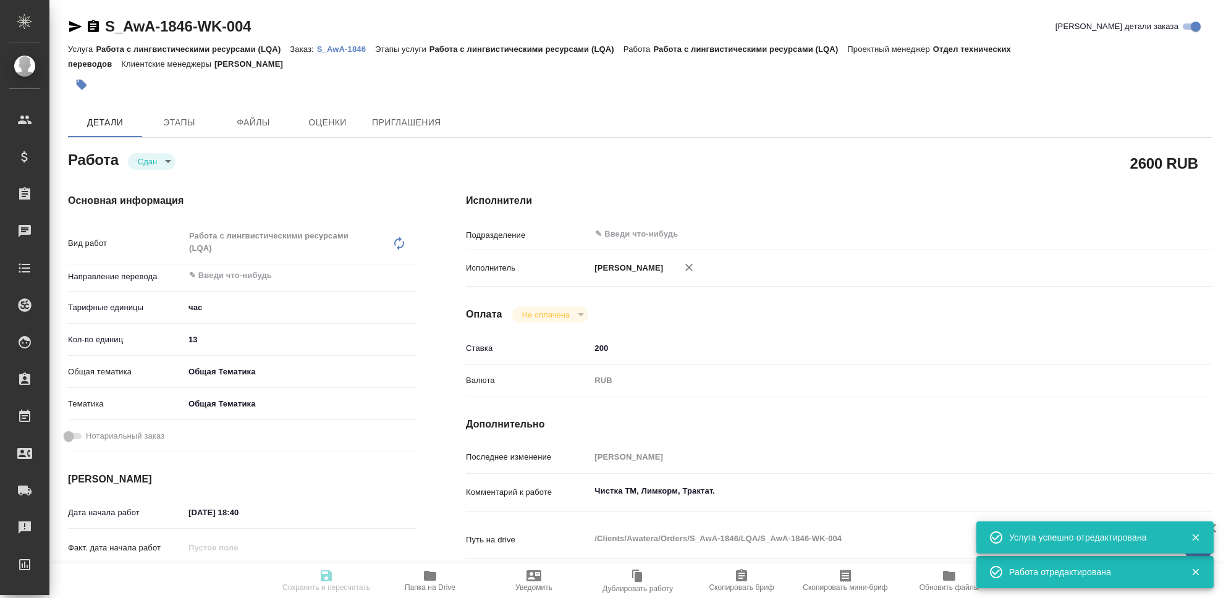
type textarea "x"
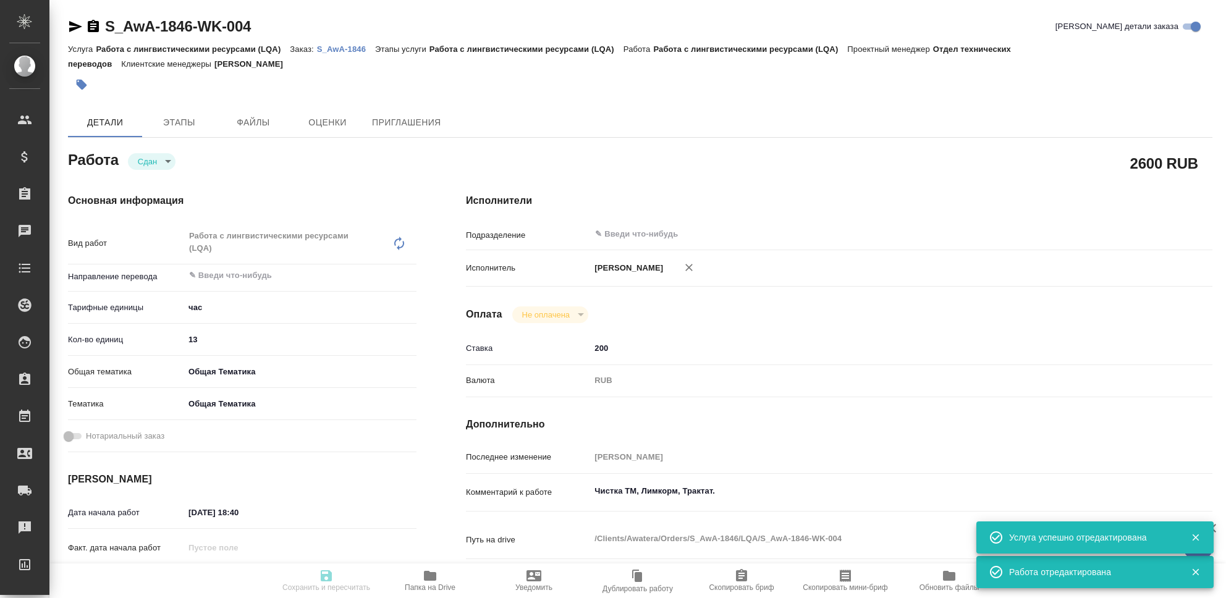
type textarea "x"
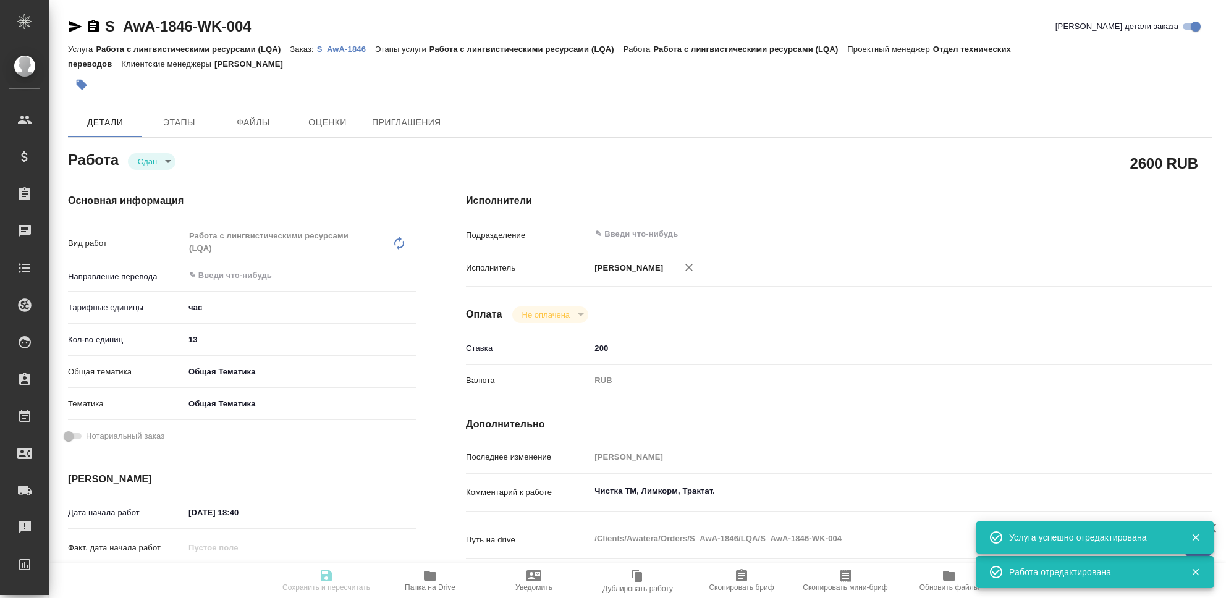
type textarea "x"
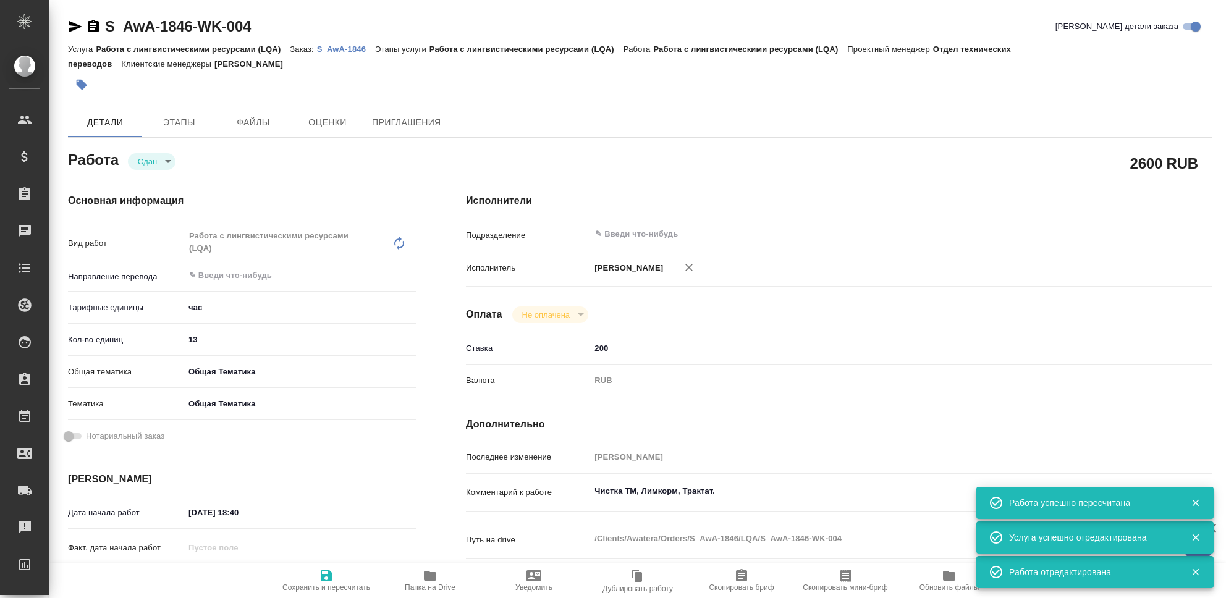
type input "closed"
type textarea "Работа с лингвистическими ресурсами (LQA)"
type textarea "x"
type input "5a8b1489cc6b4906c91bfd93"
type input "13"
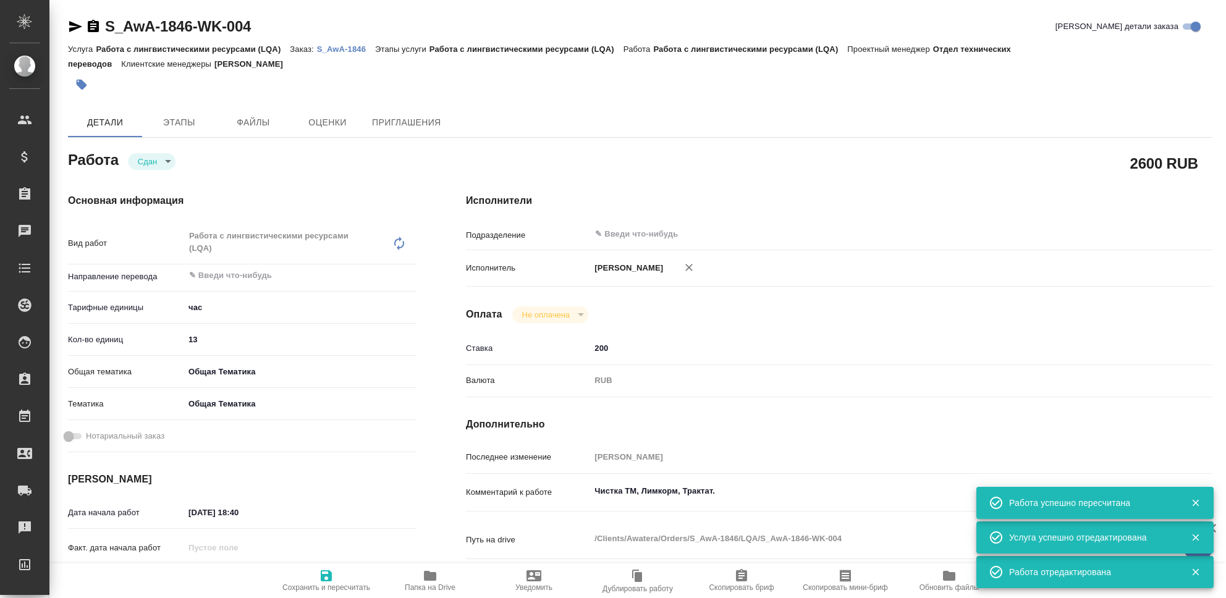
type input "obtem"
type input "6012b1ca196b0e5c9229a120"
type input "25.09.2025 18:40"
type input "30.09.2025 23:54"
type input "25.09.2025 18:41"
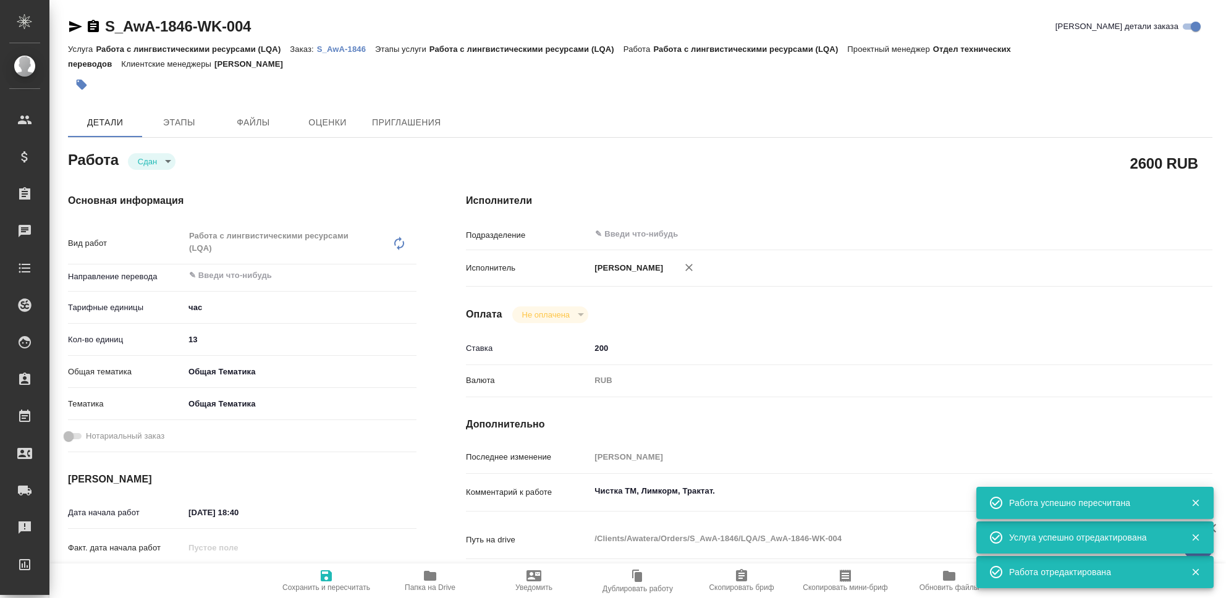
type input "30.09.2025 23:54"
type input "notPayed"
type input "200"
type input "RUB"
type input "[PERSON_NAME]"
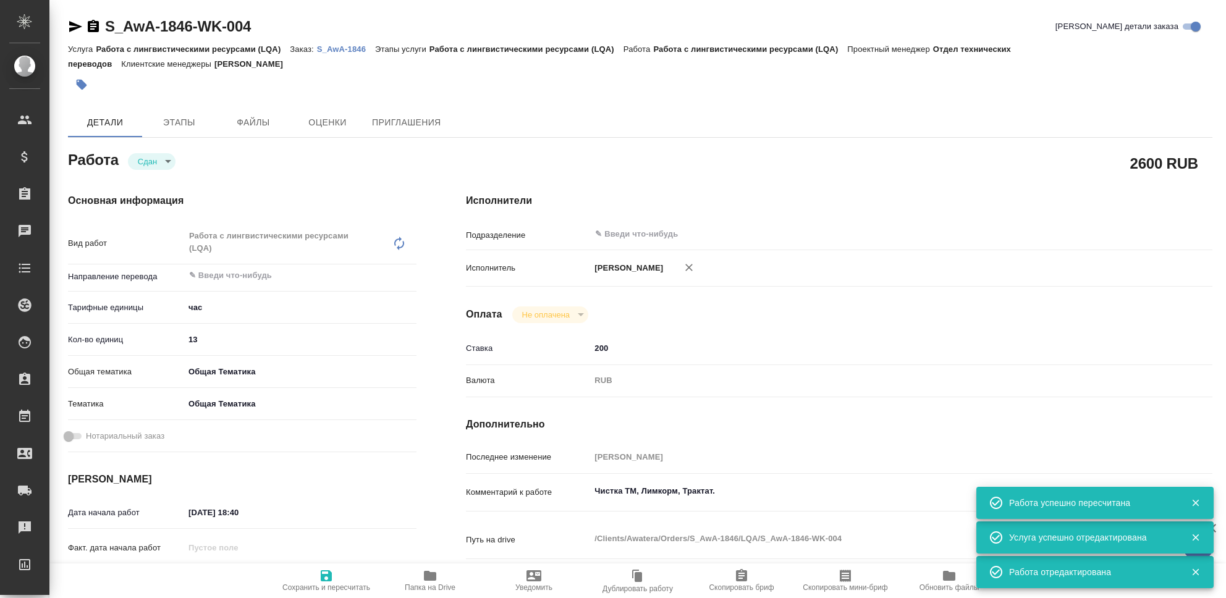
type textarea "Чистка ТМ, Лимкорм, Трактат."
type textarea "x"
type textarea "/Clients/Awatera/Orders/S_AwA-1846/LQA/S_AwA-1846-WK-004"
type textarea "x"
type input "S_AwA-1846"
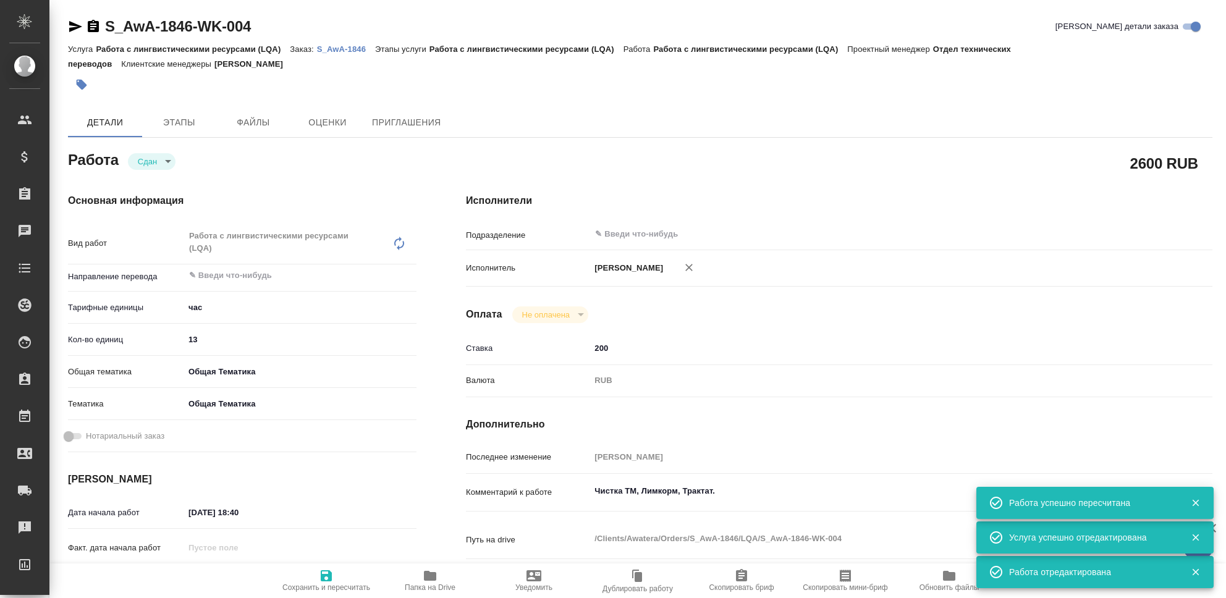
type input "Работа с лингвистическими ресурсами (LQA)"
type input "[PERSON_NAME]"
type input "/Clients/Awatera/Orders/S_AwA-1846"
type textarea "x"
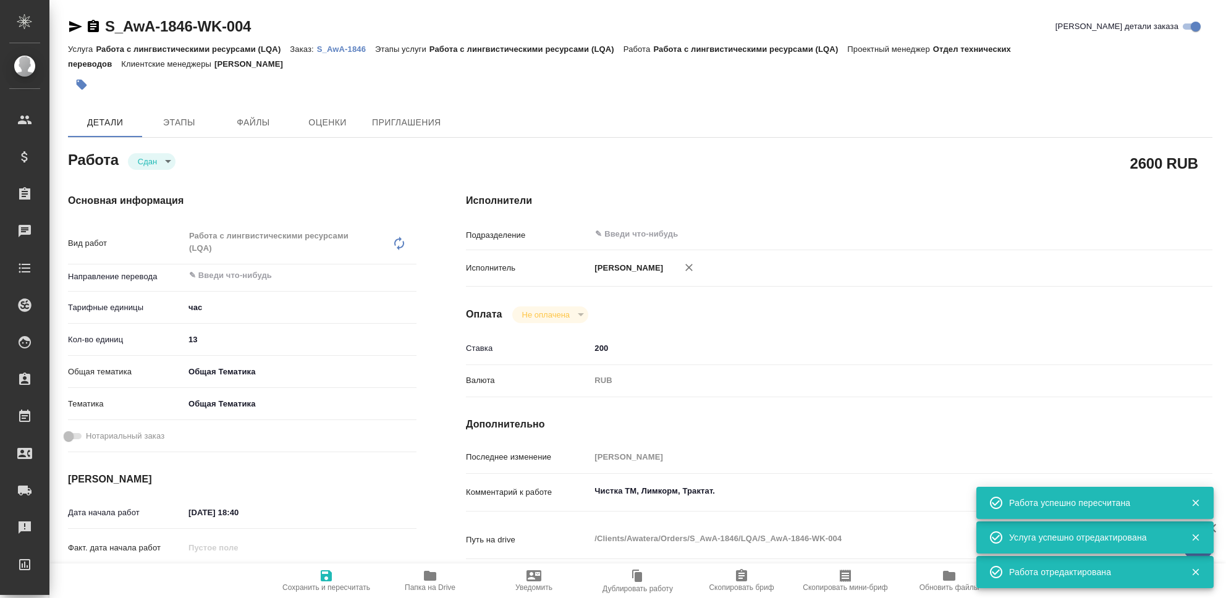
type textarea "x"
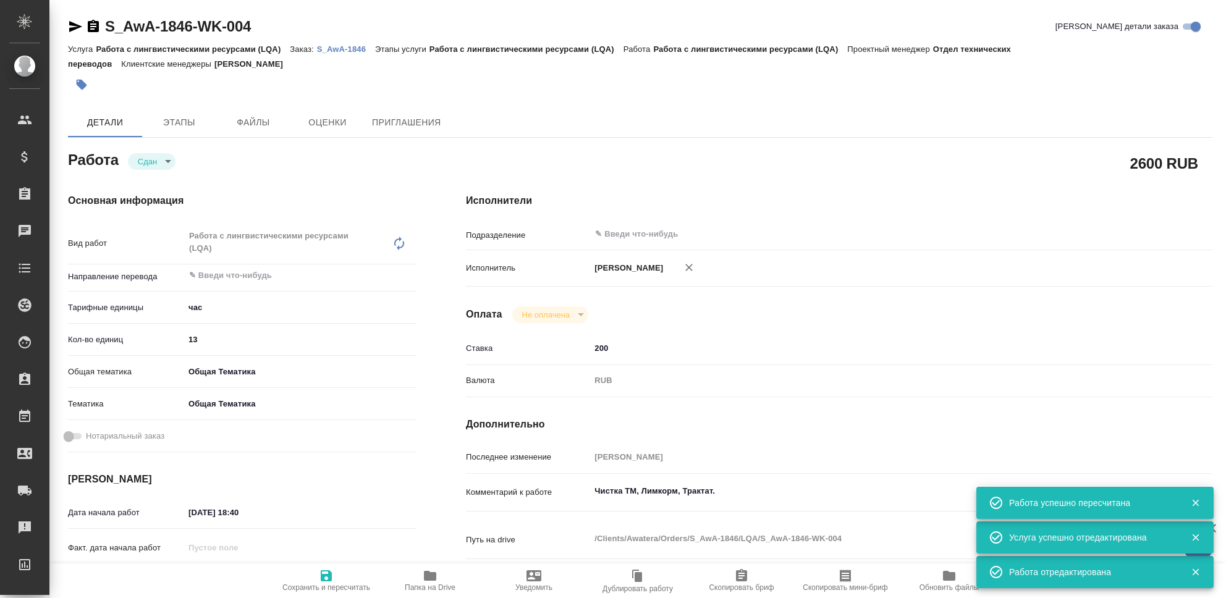
type textarea "x"
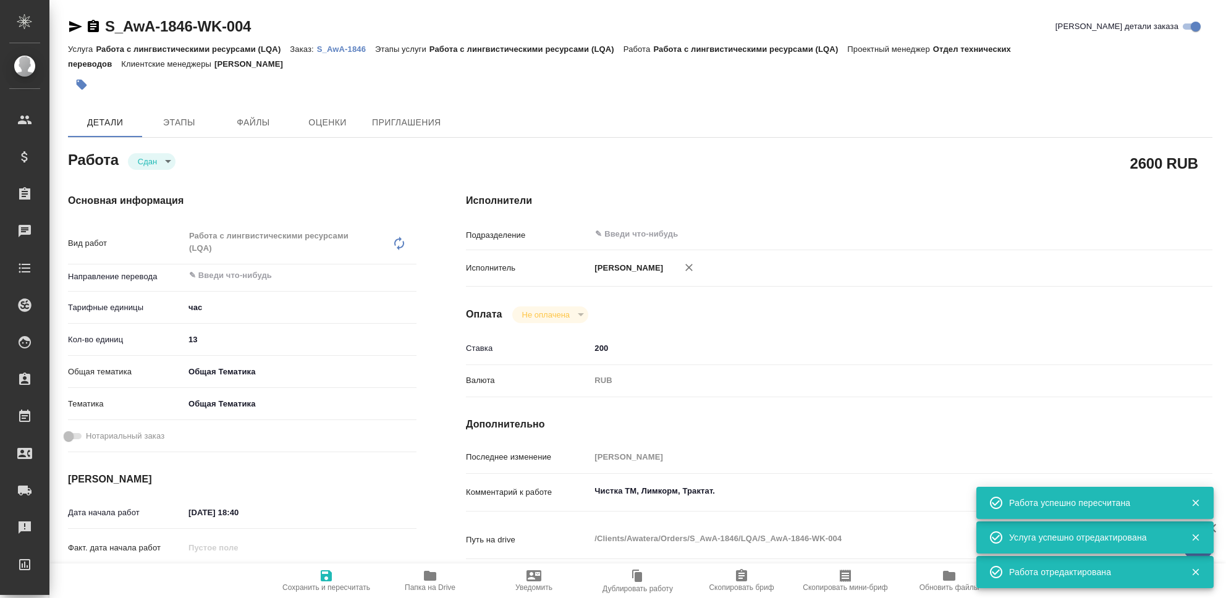
type textarea "x"
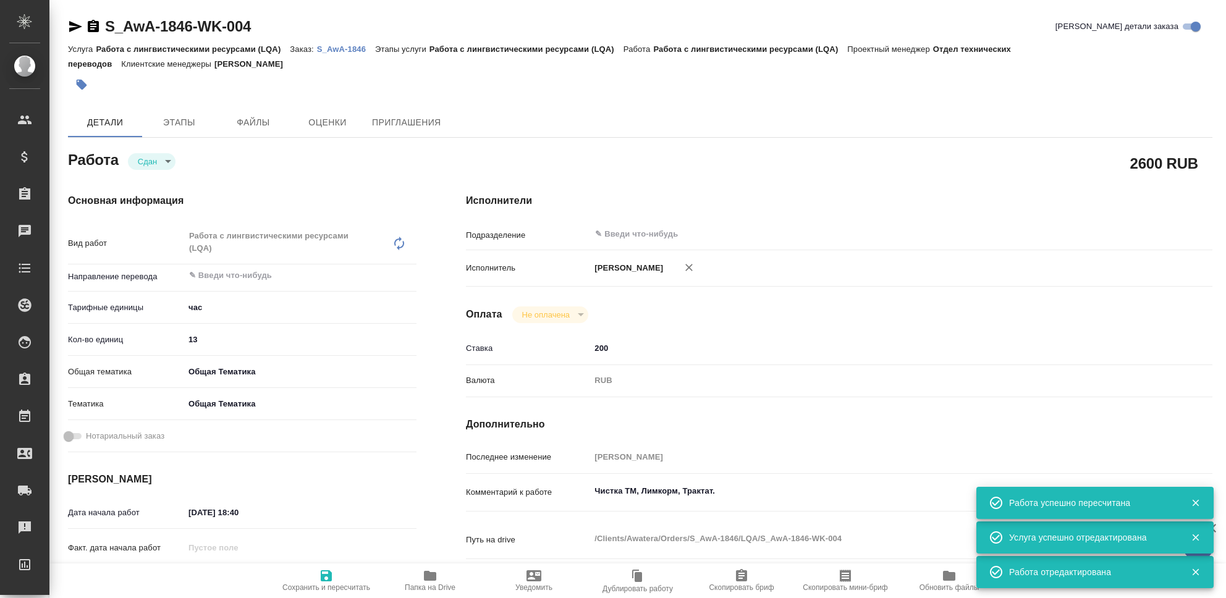
type textarea "x"
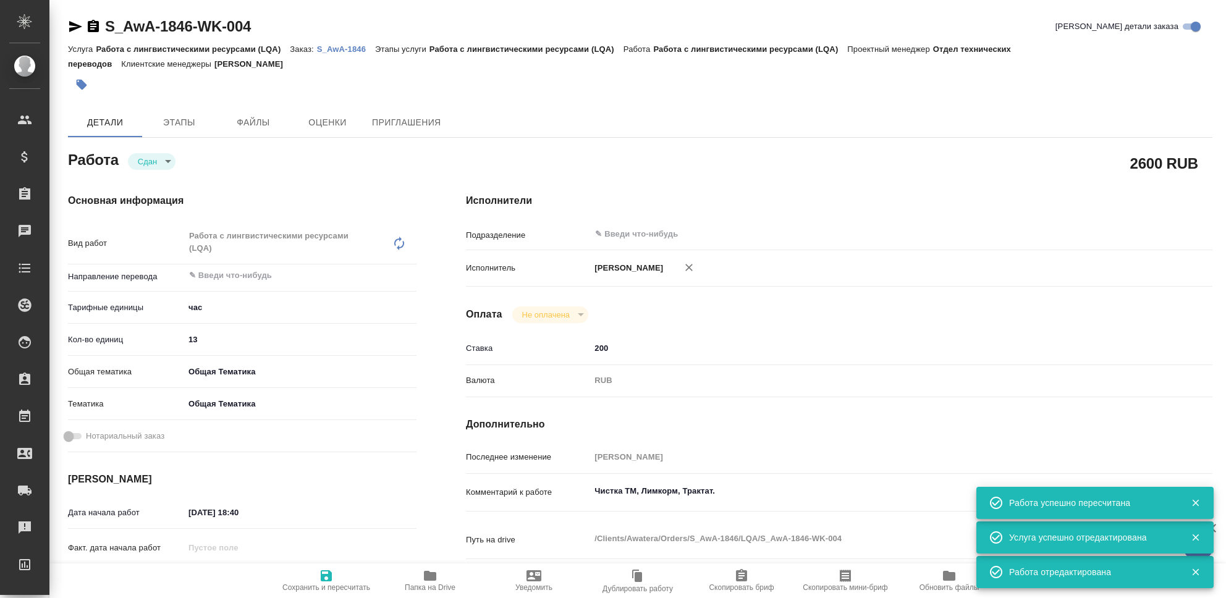
type textarea "x"
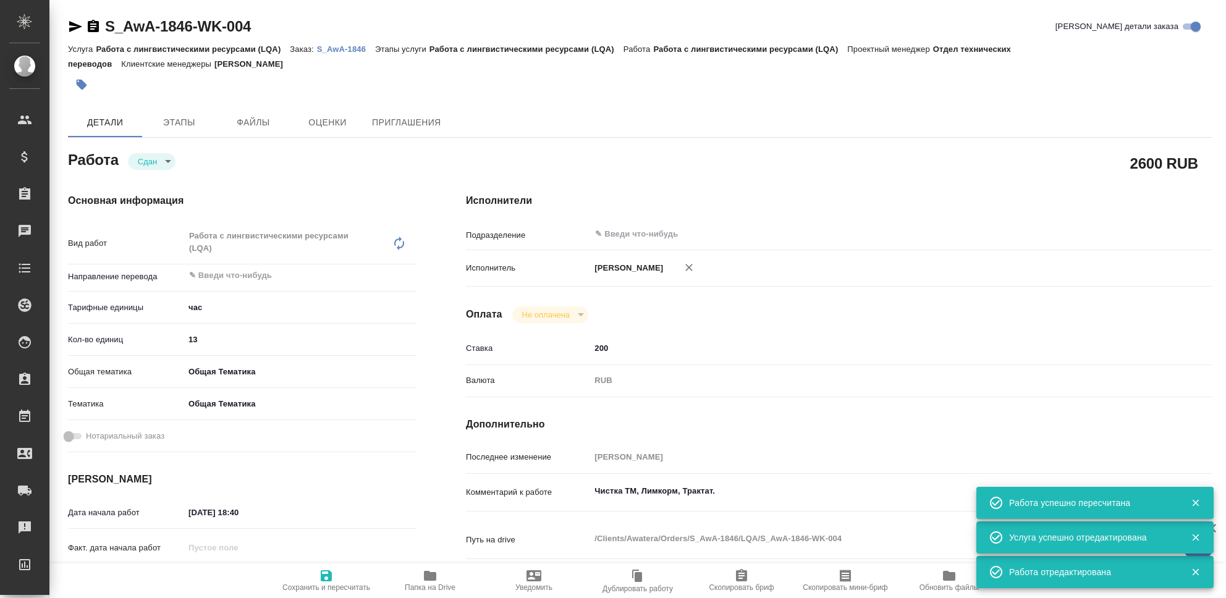
type textarea "x"
